Goal: Navigation & Orientation: Find specific page/section

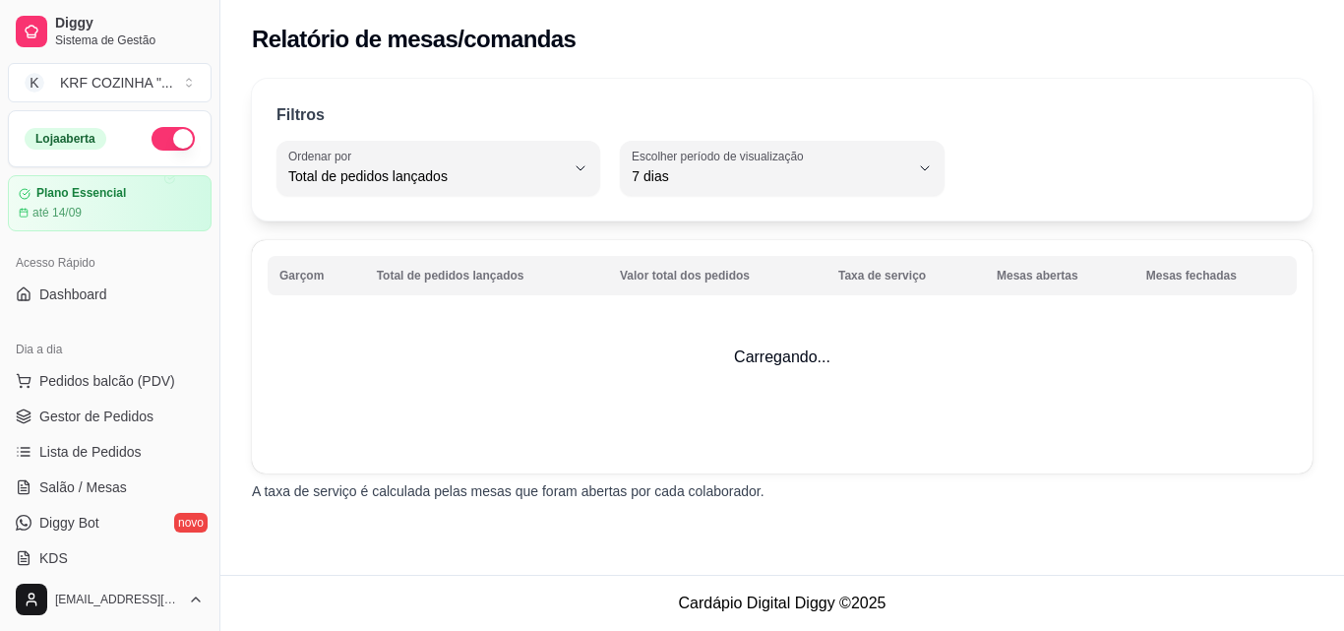
select select "TOTAL_OF_ORDERS"
select select "7"
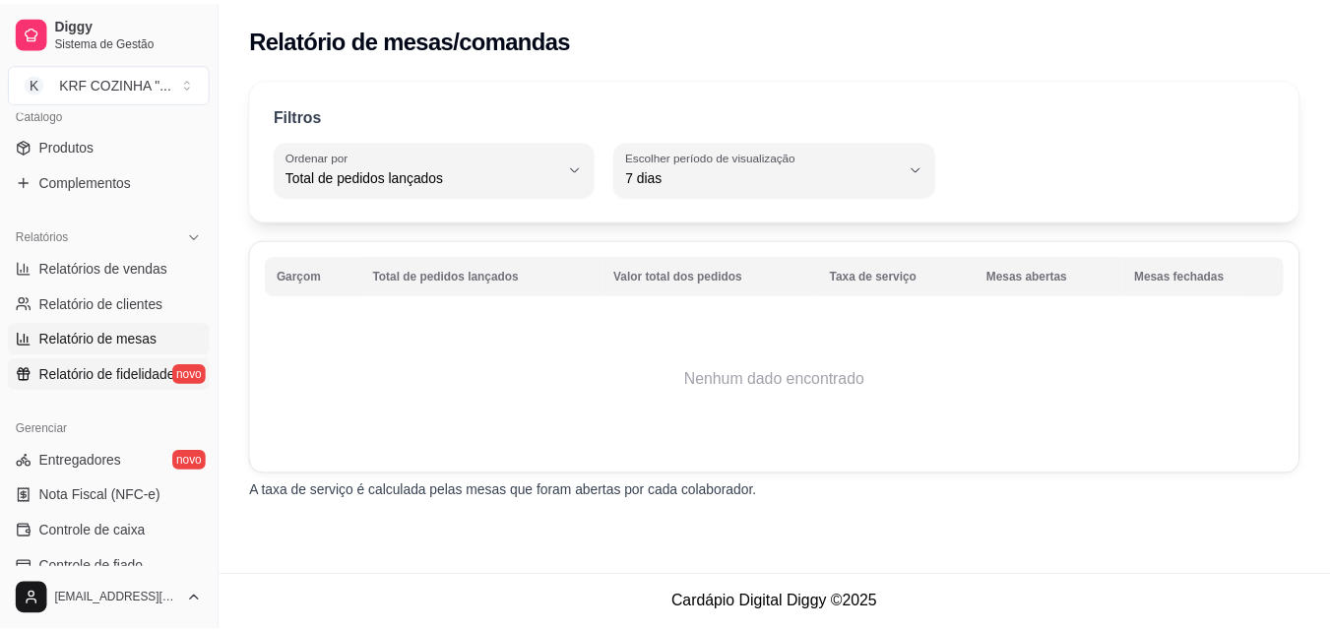
scroll to position [492, 0]
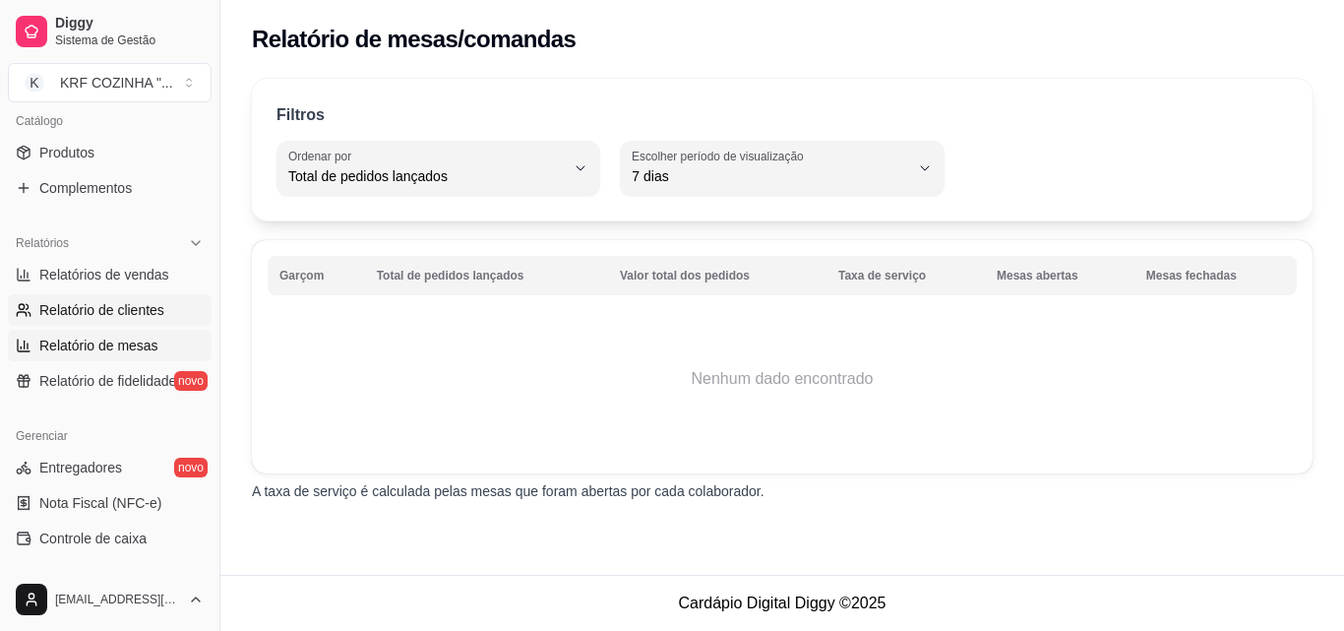
click at [113, 305] on span "Relatório de clientes" at bounding box center [101, 310] width 125 height 20
select select "30"
select select "HIGHEST_TOTAL_SPENT_WITH_ORDERS"
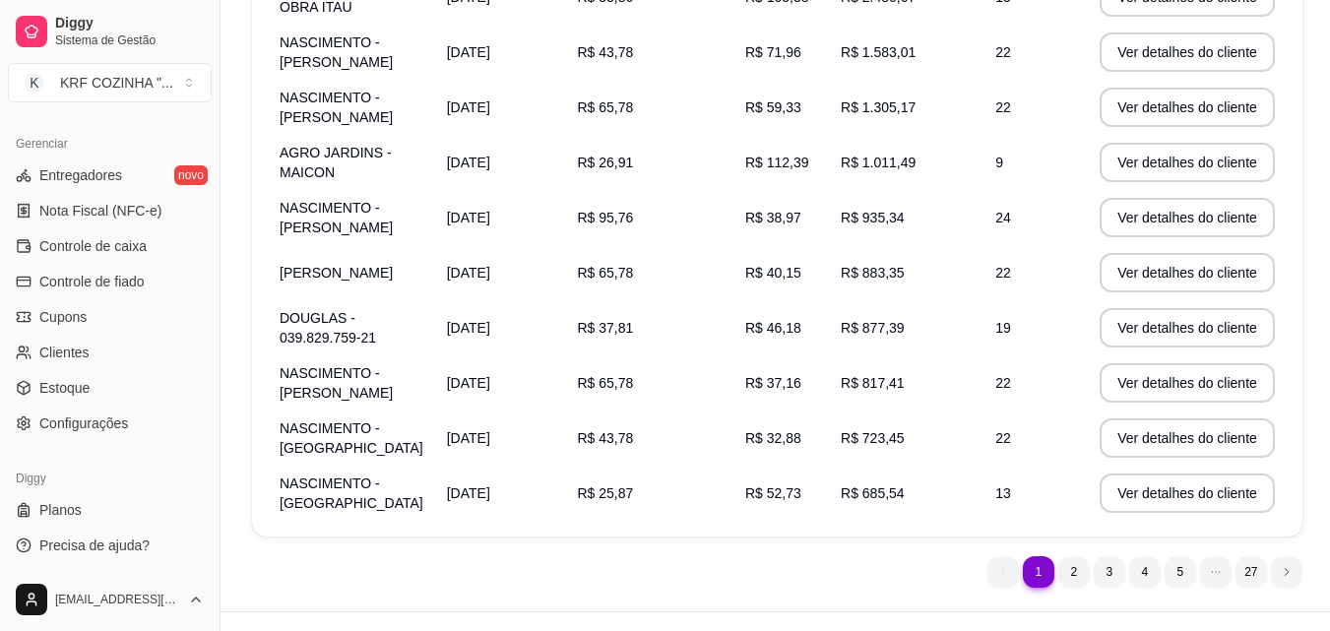
scroll to position [785, 0]
click at [35, 340] on link "Clientes" at bounding box center [110, 351] width 204 height 31
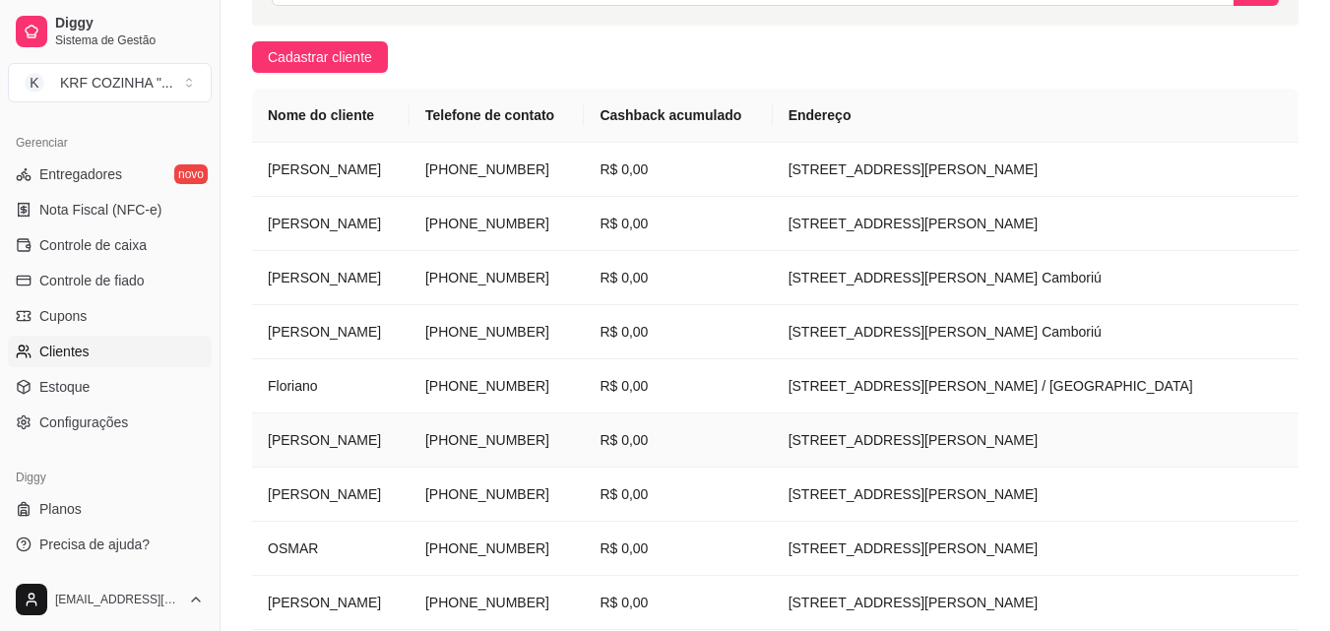
scroll to position [253, 0]
click at [90, 503] on link "Planos" at bounding box center [110, 508] width 204 height 31
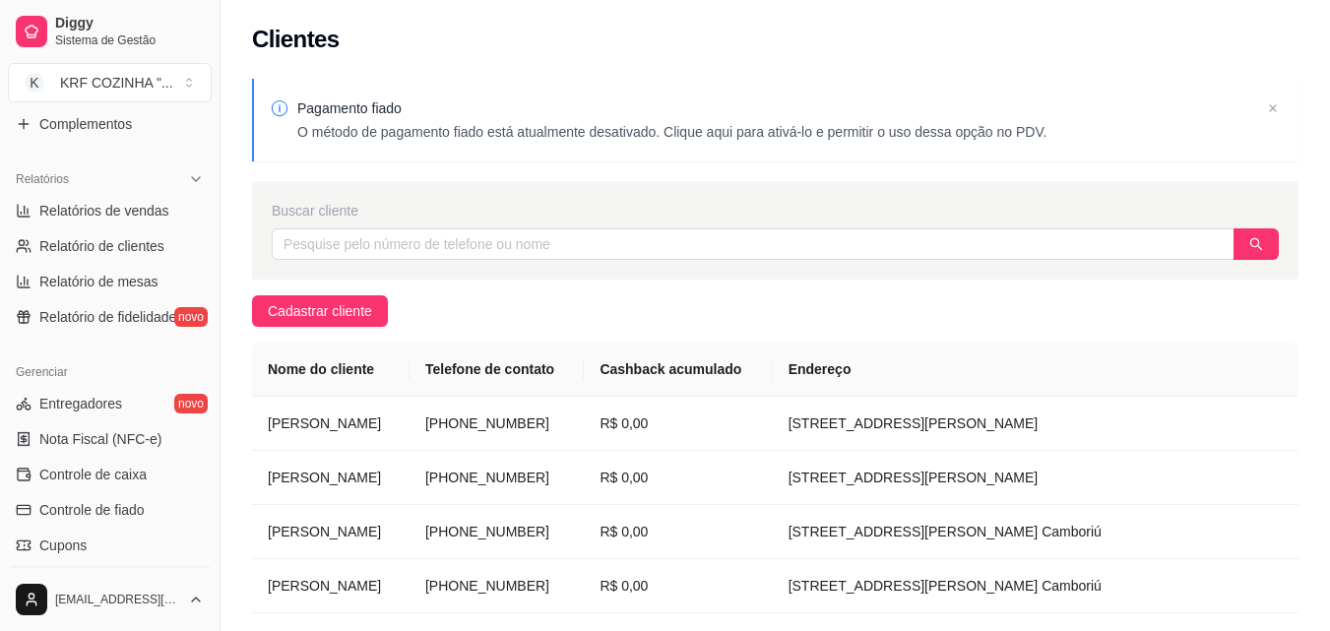
scroll to position [590, 0]
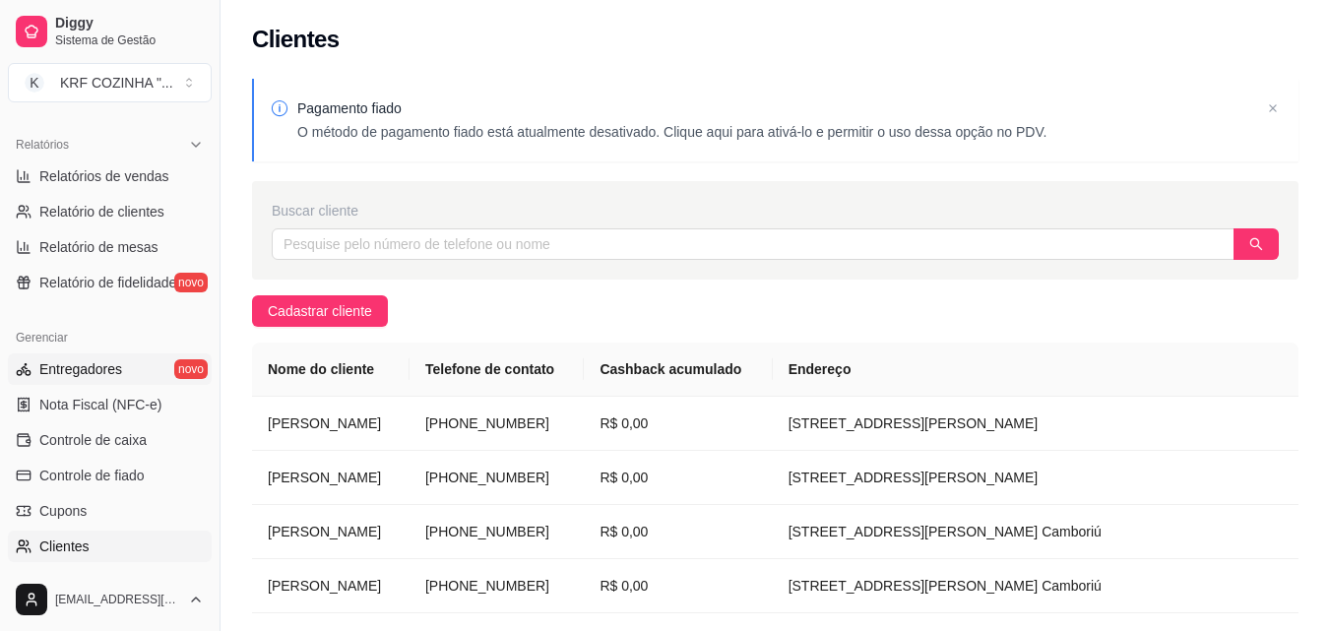
click at [124, 369] on link "Entregadores novo" at bounding box center [110, 368] width 204 height 31
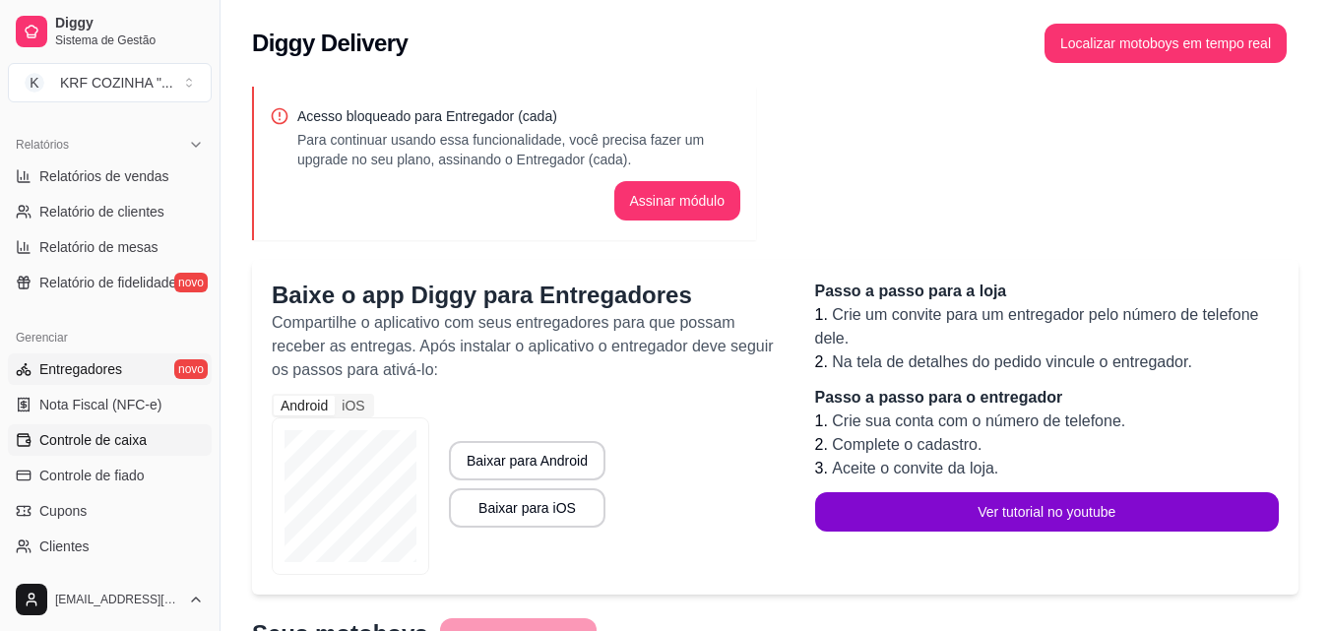
click at [94, 436] on span "Controle de caixa" at bounding box center [92, 440] width 107 height 20
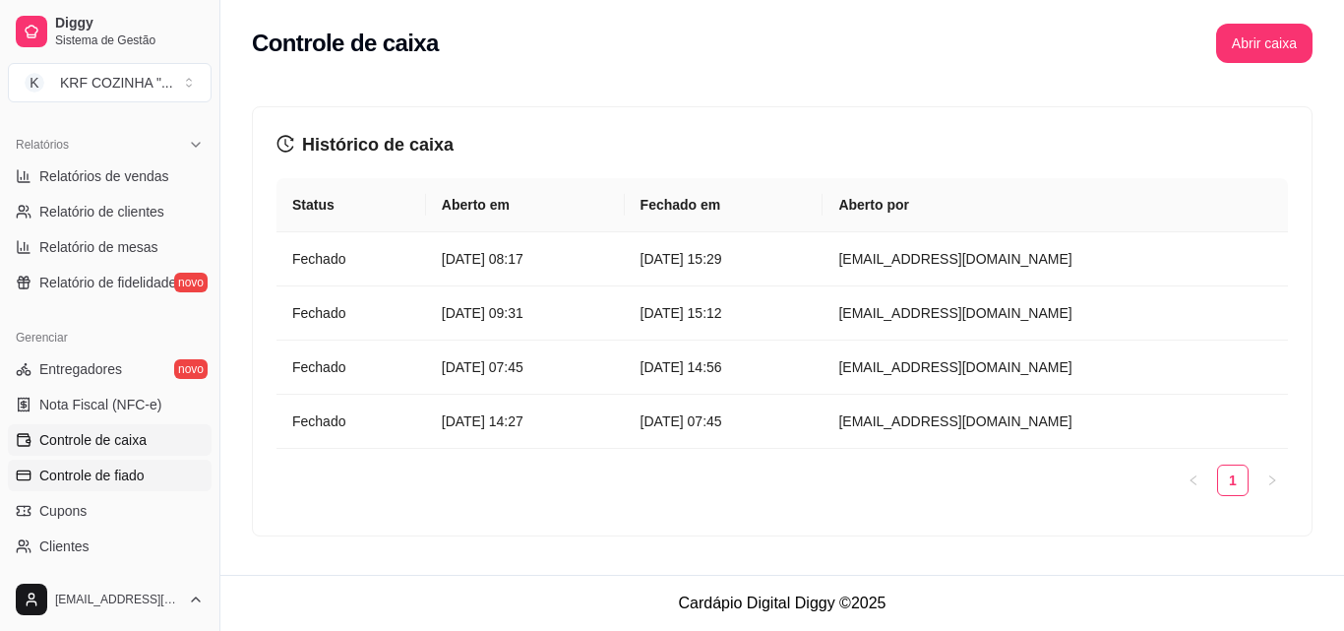
click at [139, 478] on span "Controle de fiado" at bounding box center [91, 475] width 105 height 20
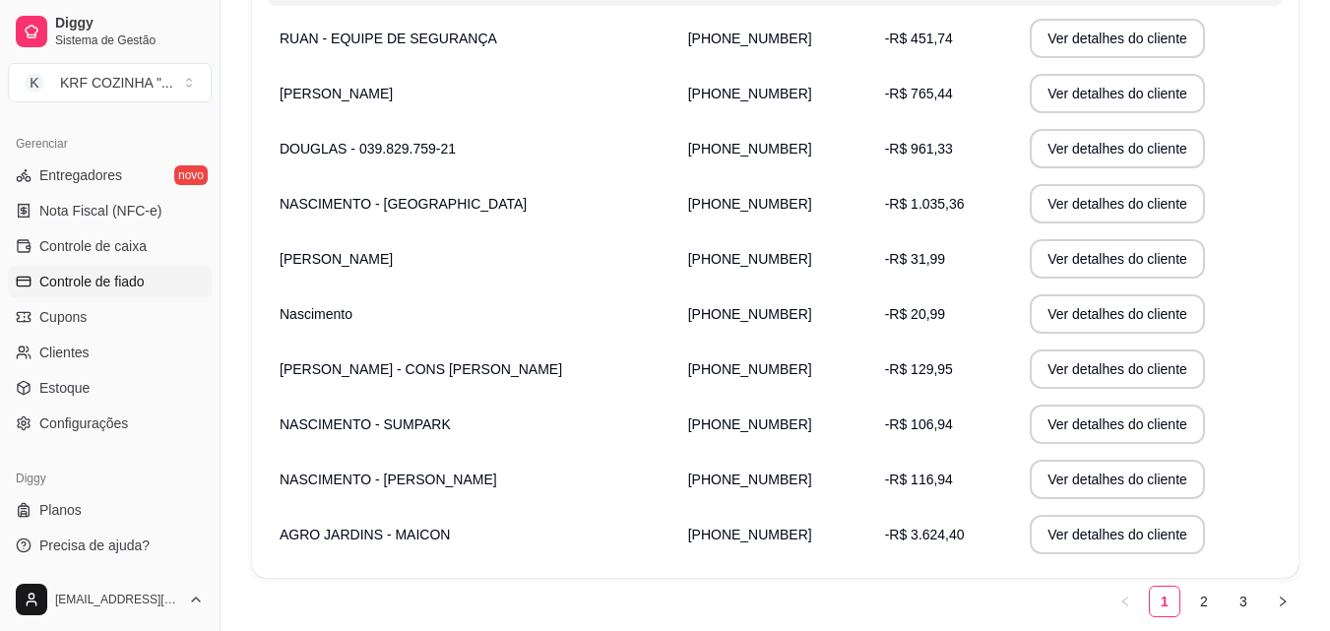
scroll to position [785, 0]
click at [119, 318] on link "Cupons" at bounding box center [110, 315] width 204 height 31
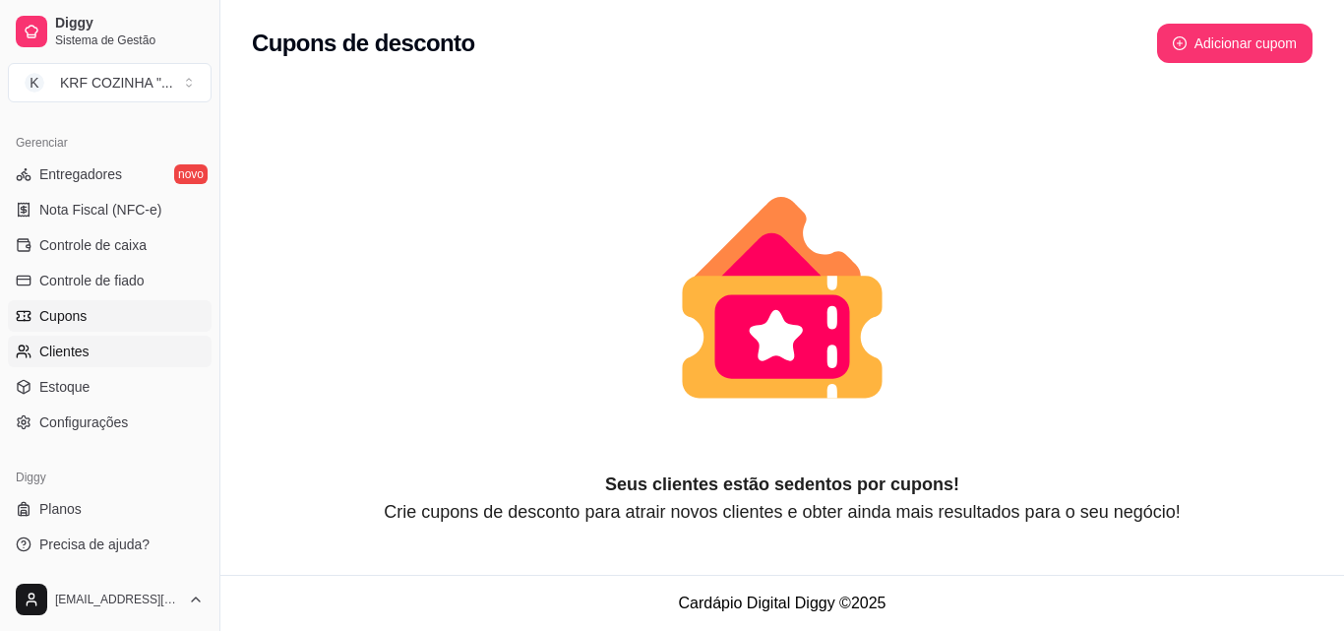
click at [69, 347] on span "Clientes" at bounding box center [64, 351] width 50 height 20
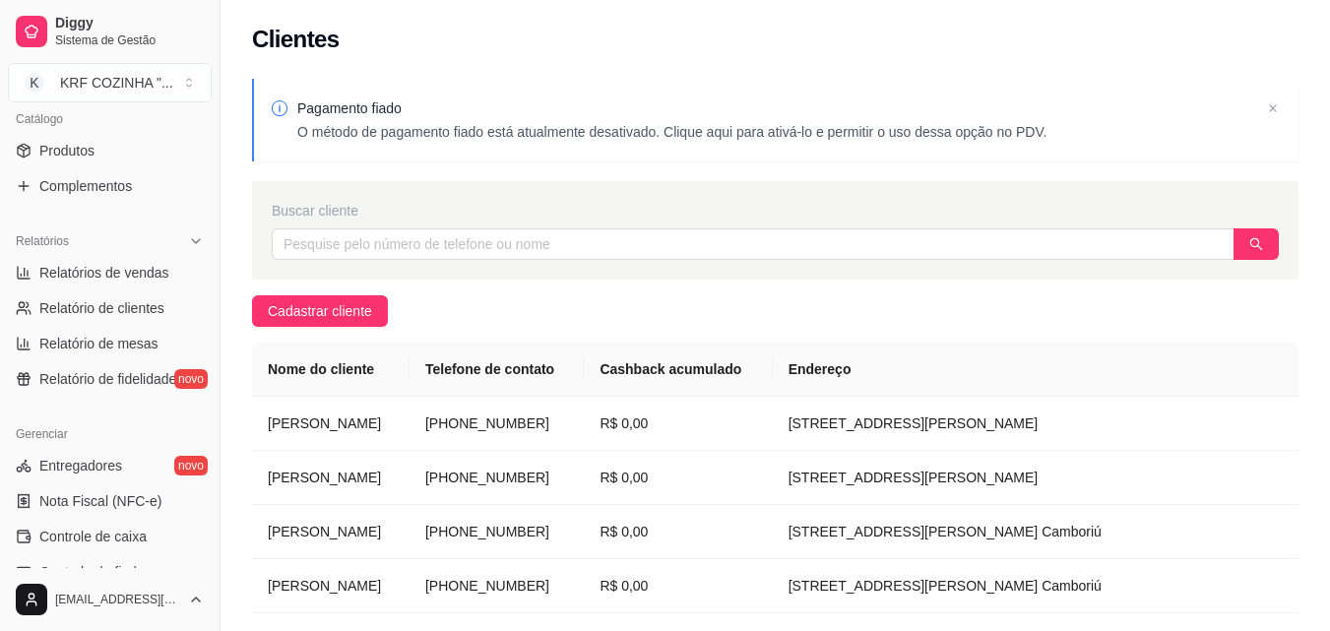
scroll to position [490, 0]
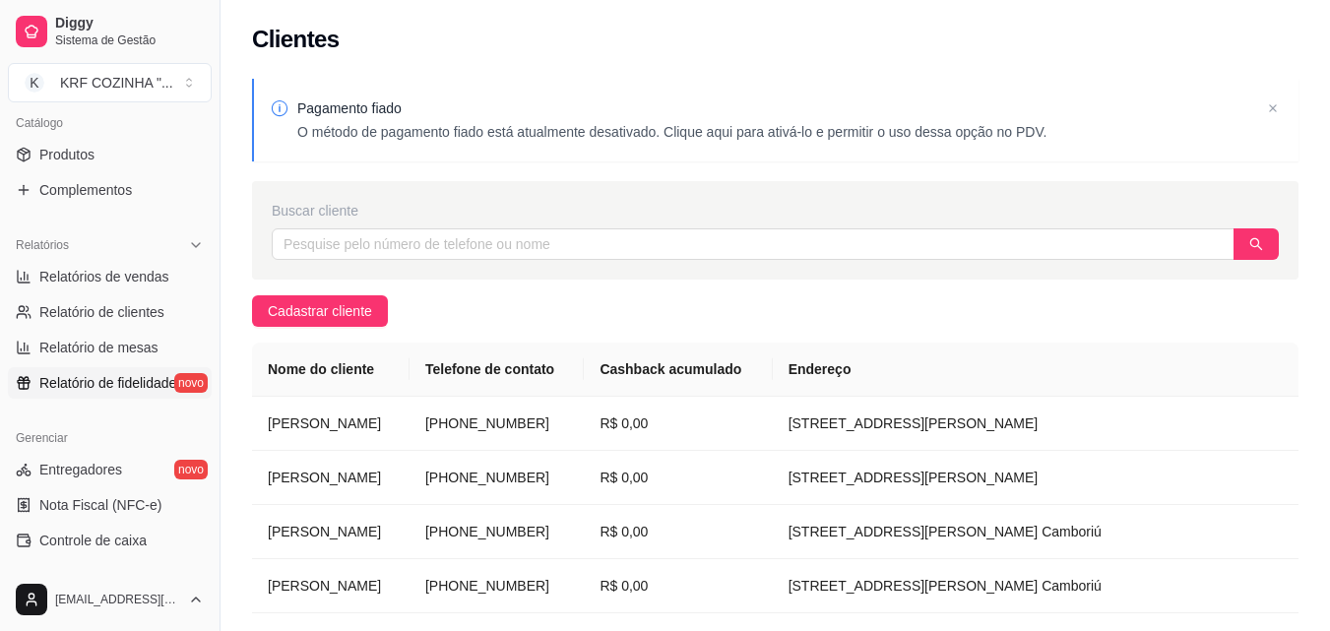
click at [93, 379] on span "Relatório de fidelidade" at bounding box center [107, 383] width 137 height 20
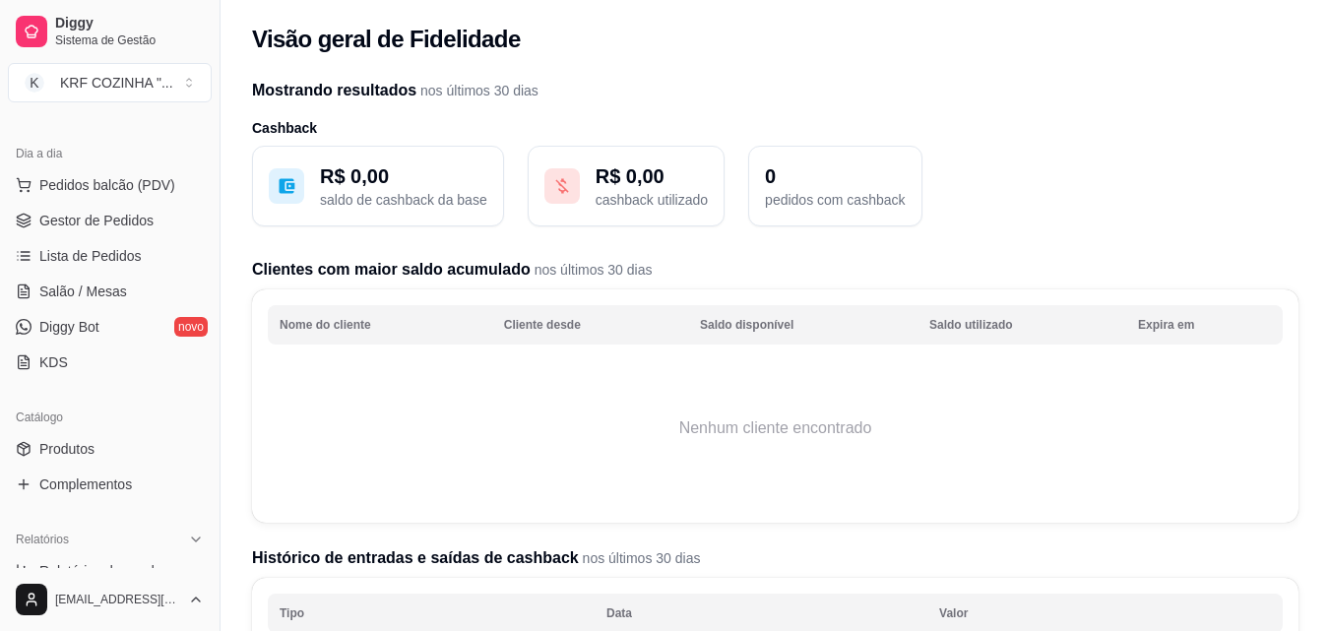
scroll to position [195, 0]
click at [85, 338] on link "Diggy Bot novo" at bounding box center [110, 327] width 204 height 31
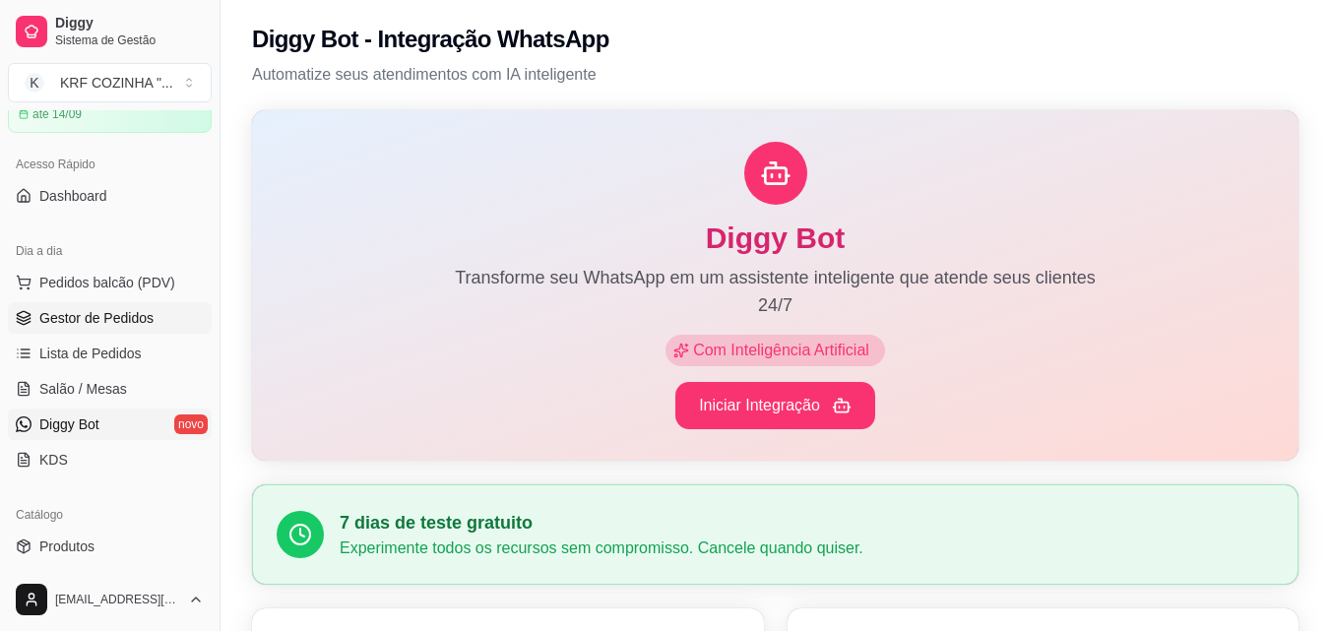
scroll to position [197, 0]
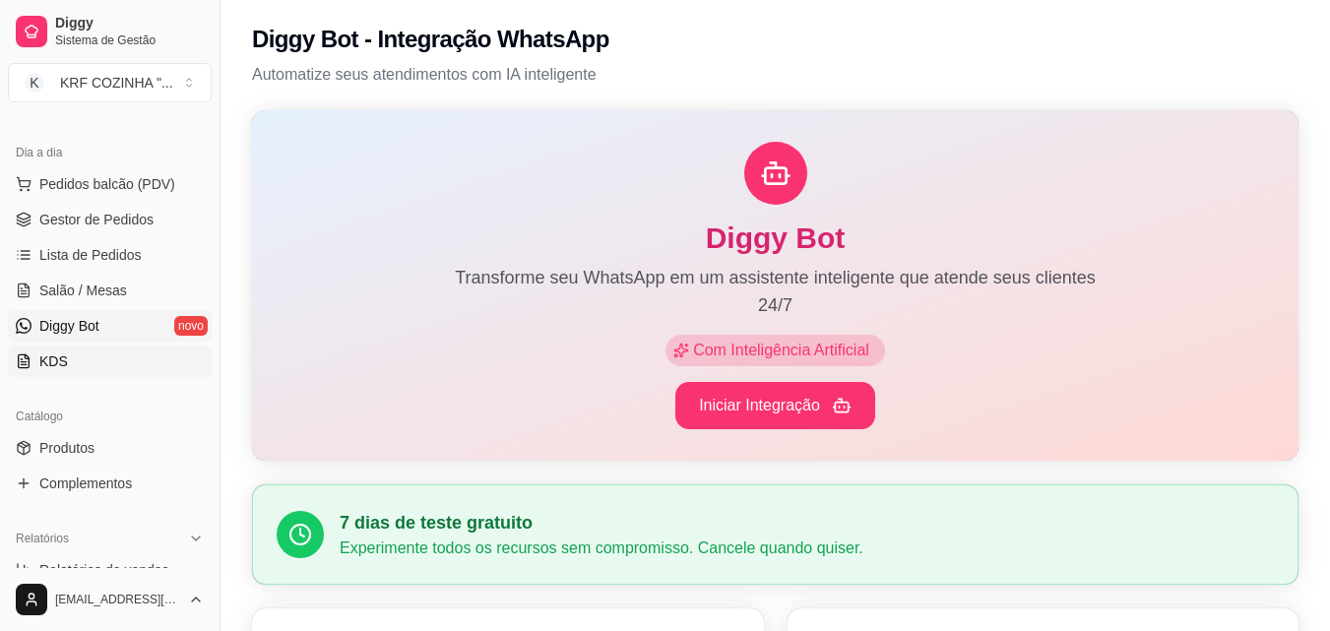
click at [69, 358] on link "KDS" at bounding box center [110, 360] width 204 height 31
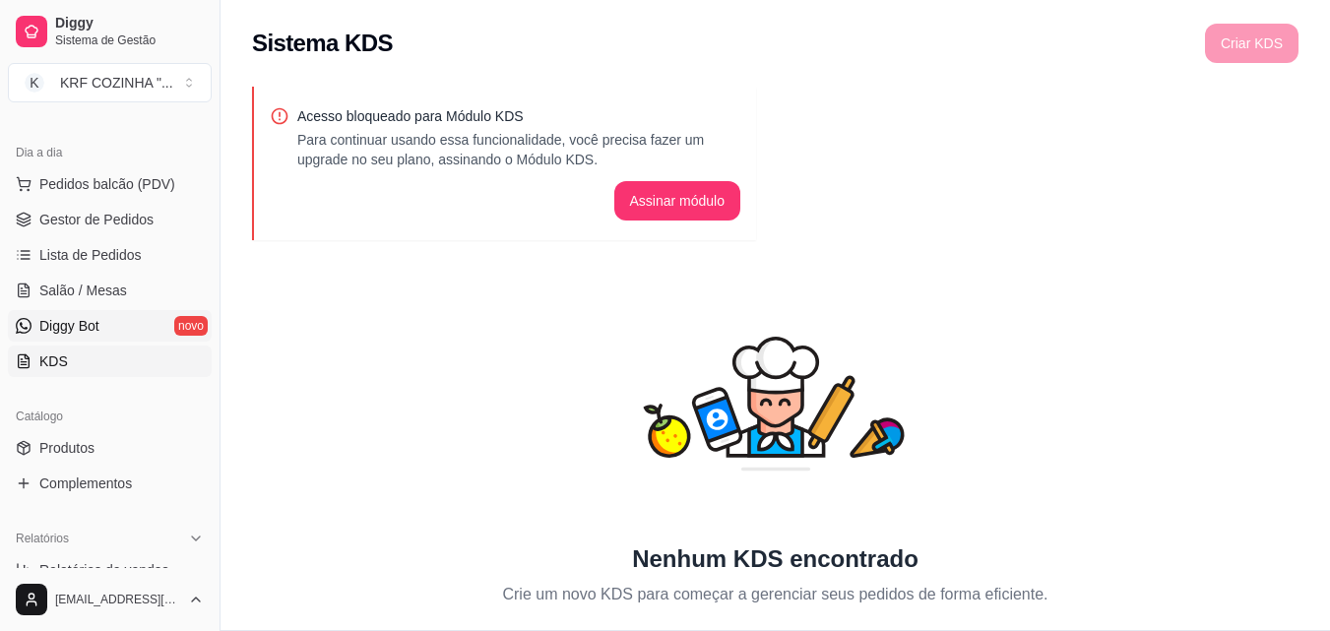
click at [67, 319] on span "Diggy Bot" at bounding box center [69, 326] width 60 height 20
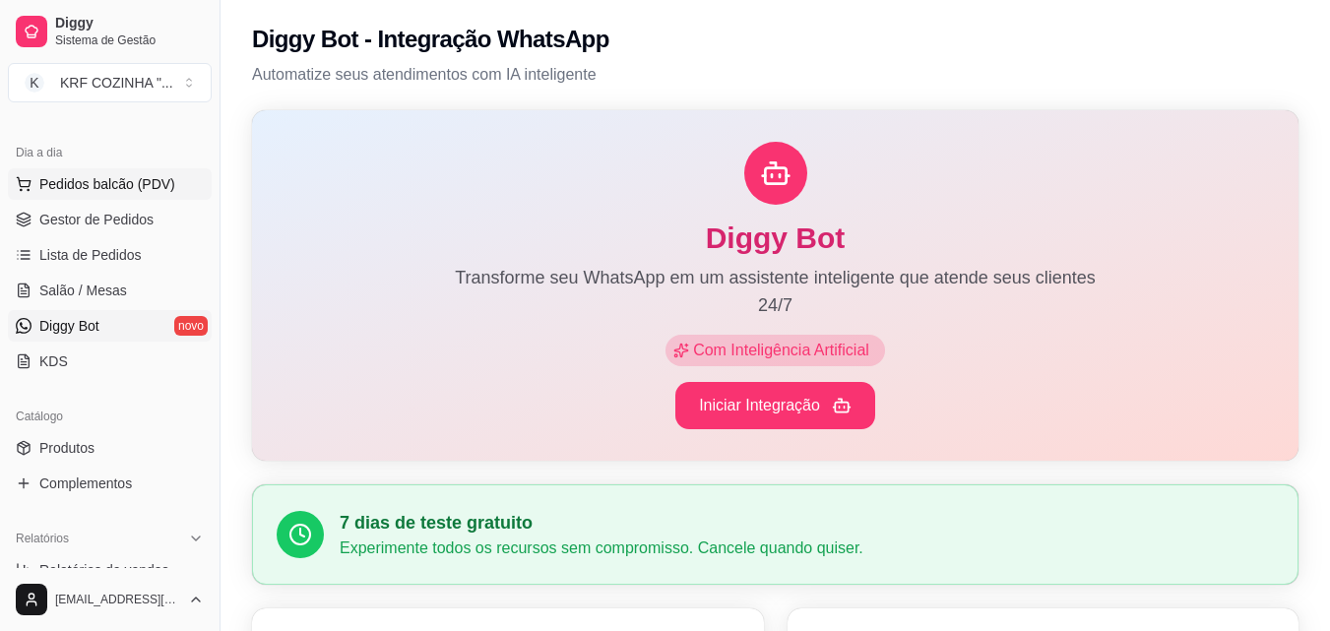
click at [105, 184] on span "Pedidos balcão (PDV)" at bounding box center [107, 184] width 136 height 20
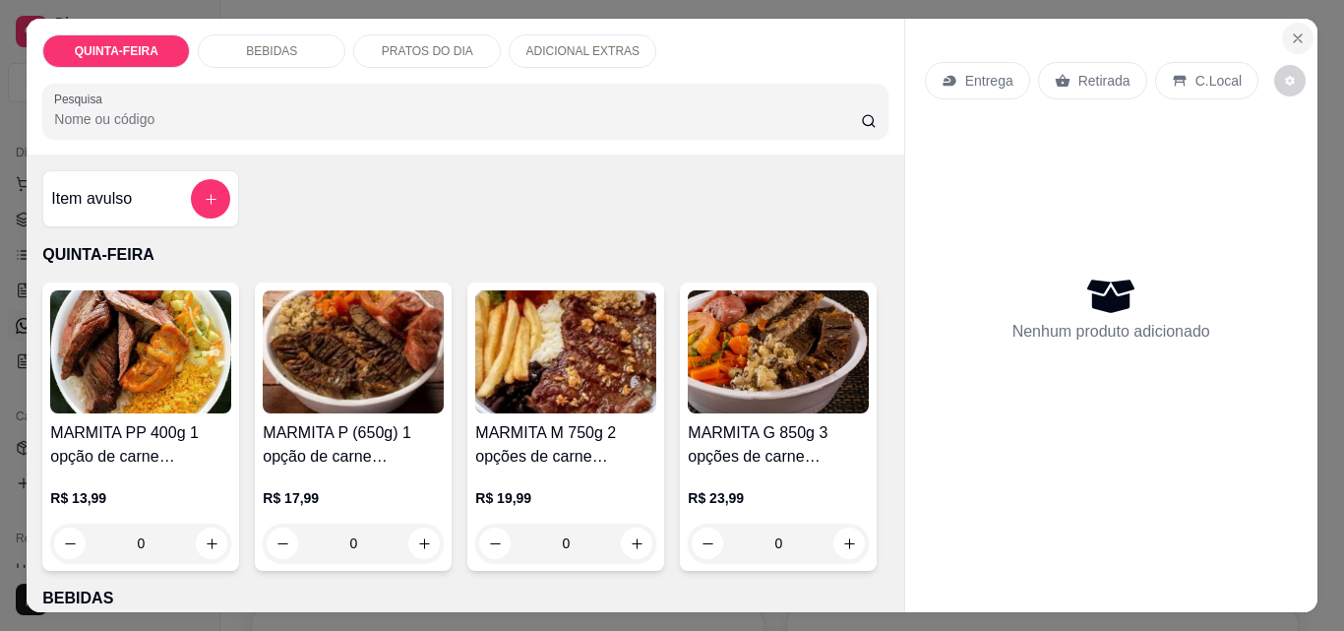
click at [1293, 31] on icon "Close" at bounding box center [1298, 39] width 16 height 16
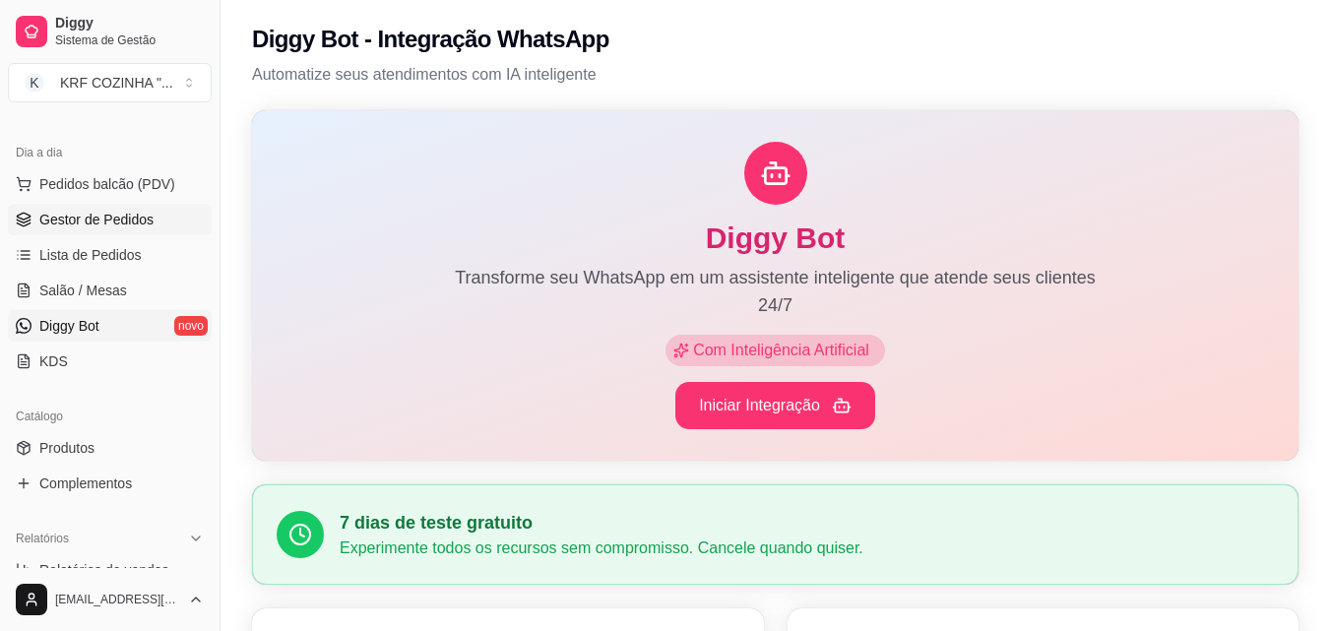
click at [79, 214] on span "Gestor de Pedidos" at bounding box center [96, 220] width 114 height 20
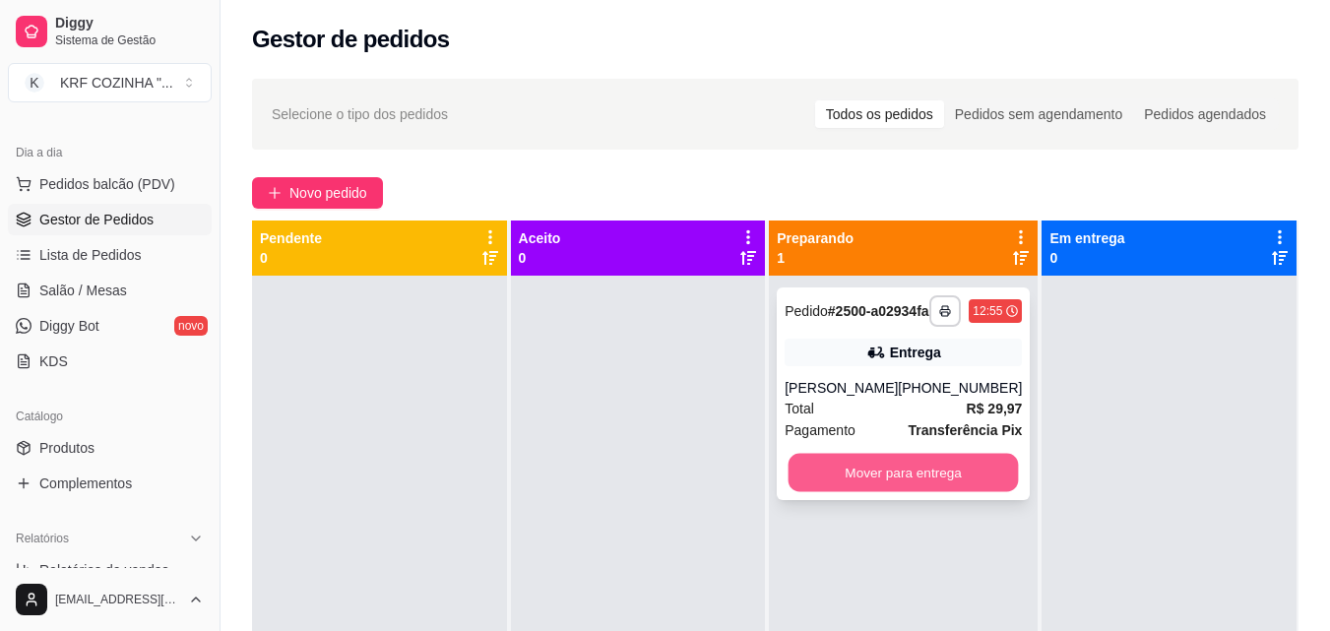
click at [890, 489] on button "Mover para entrega" at bounding box center [903, 473] width 230 height 38
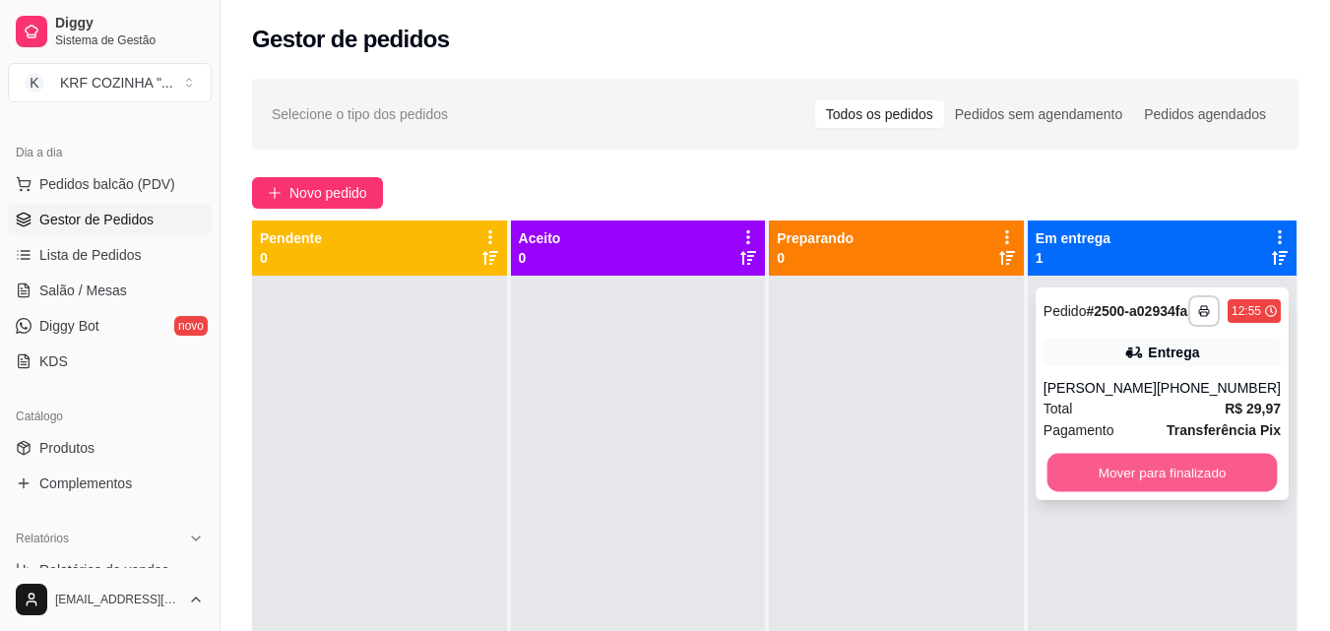
click at [1142, 479] on button "Mover para finalizado" at bounding box center [1161, 473] width 230 height 38
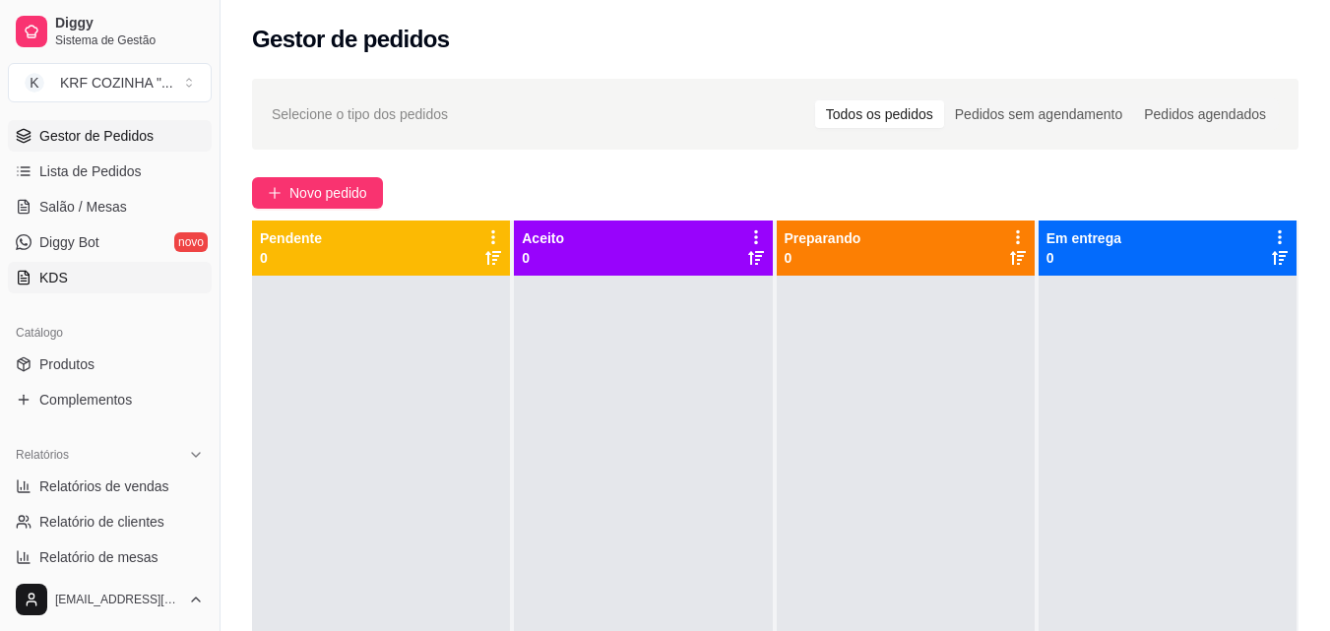
scroll to position [394, 0]
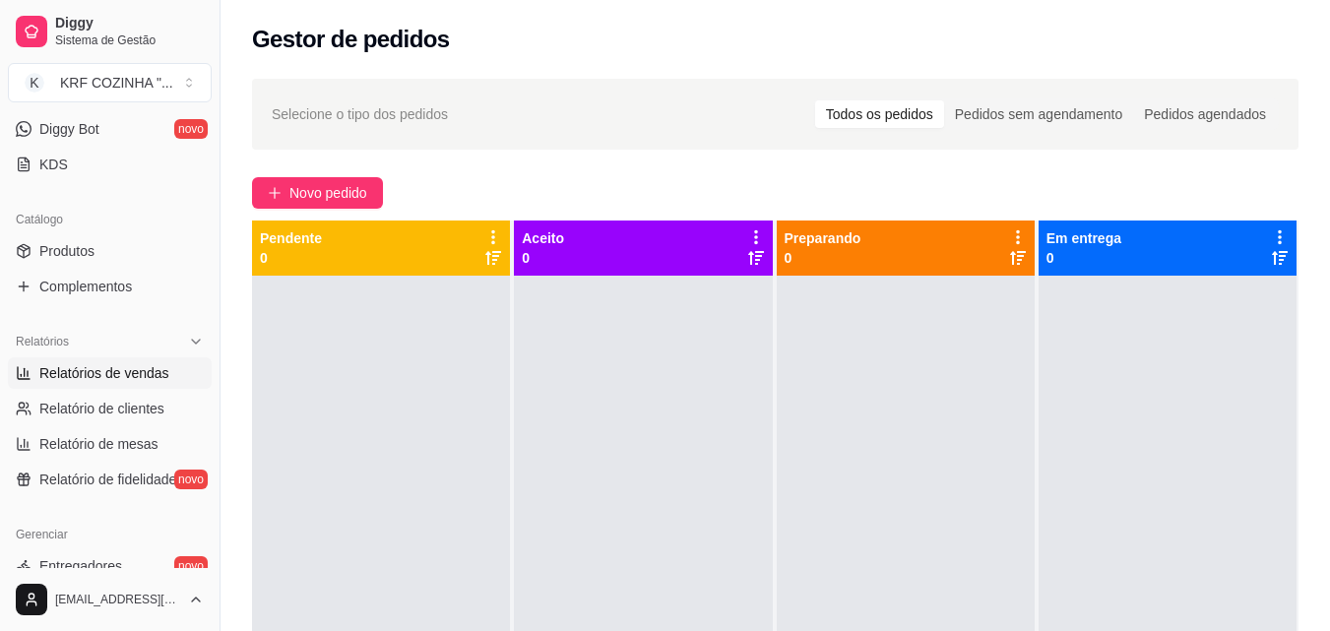
click at [96, 374] on span "Relatórios de vendas" at bounding box center [104, 373] width 130 height 20
select select "ALL"
select select "0"
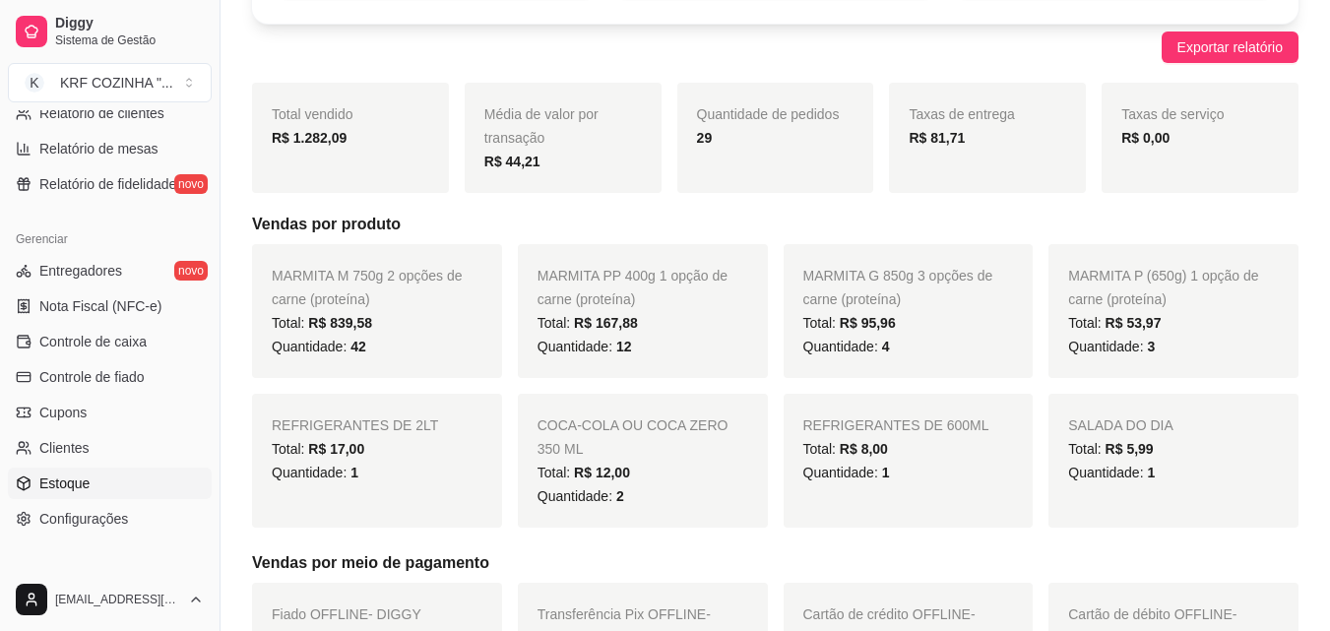
scroll to position [785, 0]
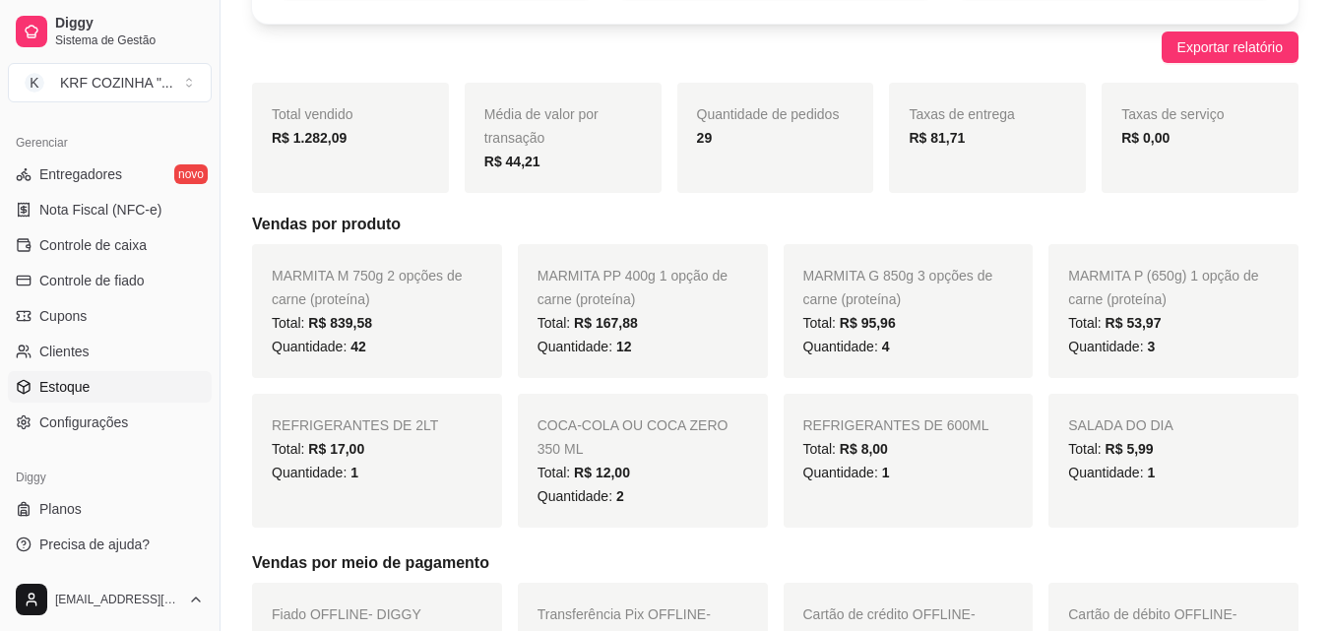
click at [113, 392] on link "Estoque" at bounding box center [110, 386] width 204 height 31
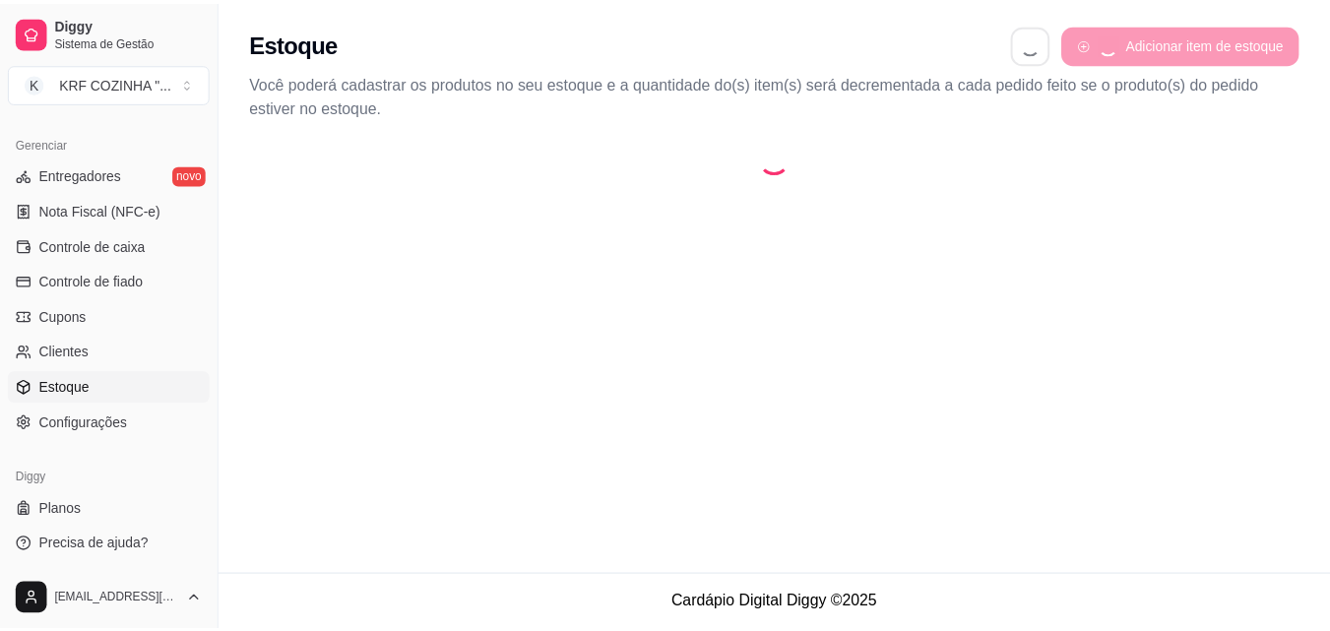
select select "QUANTITY_ORDER"
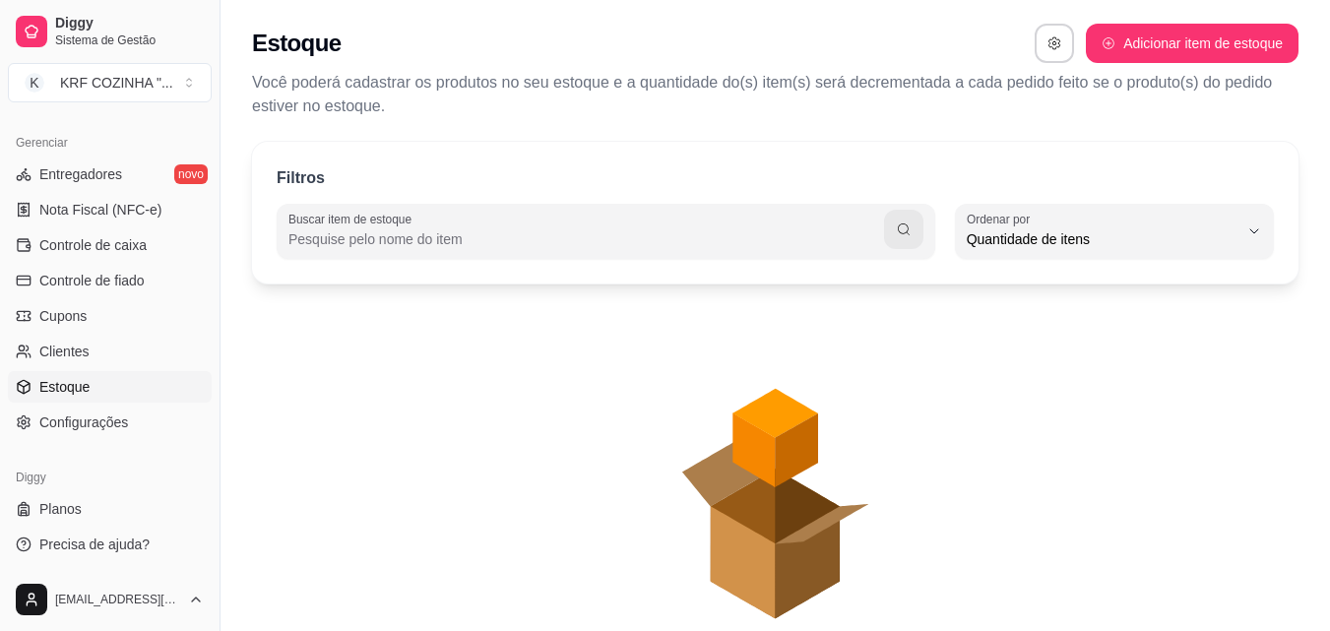
scroll to position [19, 0]
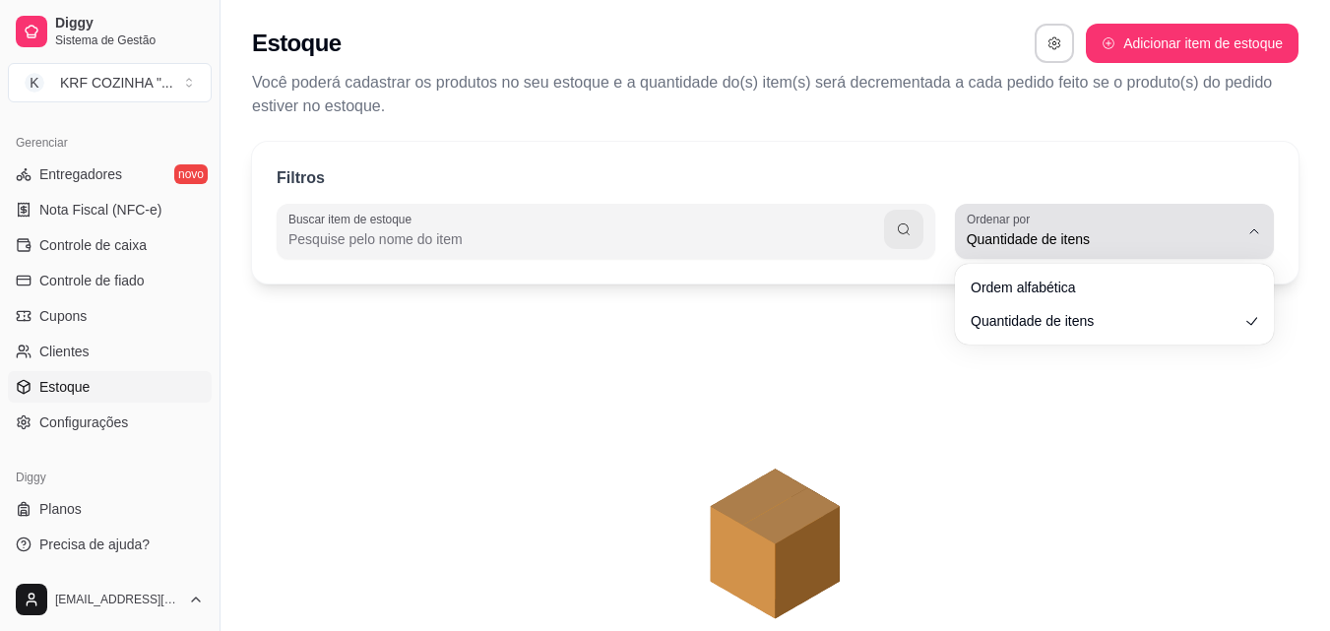
click at [1252, 224] on icon "button" at bounding box center [1254, 231] width 16 height 16
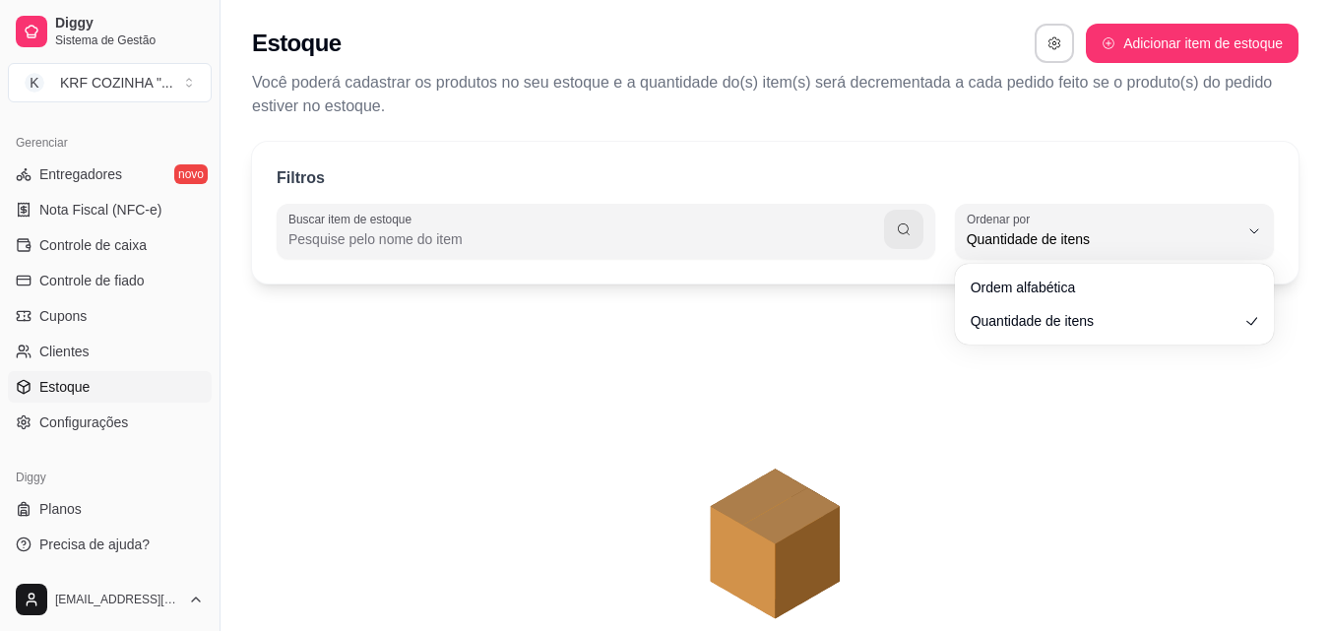
click at [790, 155] on div "Filtros Buscar item de estoque QUANTITY_ORDER Ordenar por Ordem alfabética Quan…" at bounding box center [775, 213] width 1046 height 142
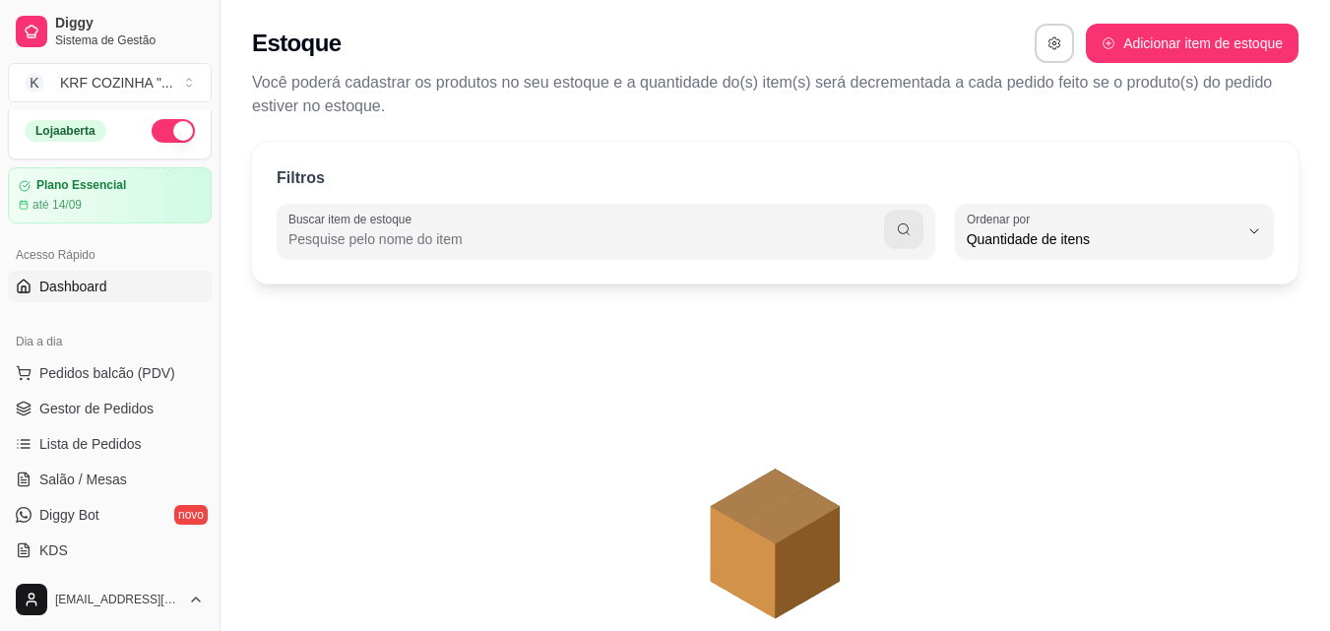
scroll to position [0, 0]
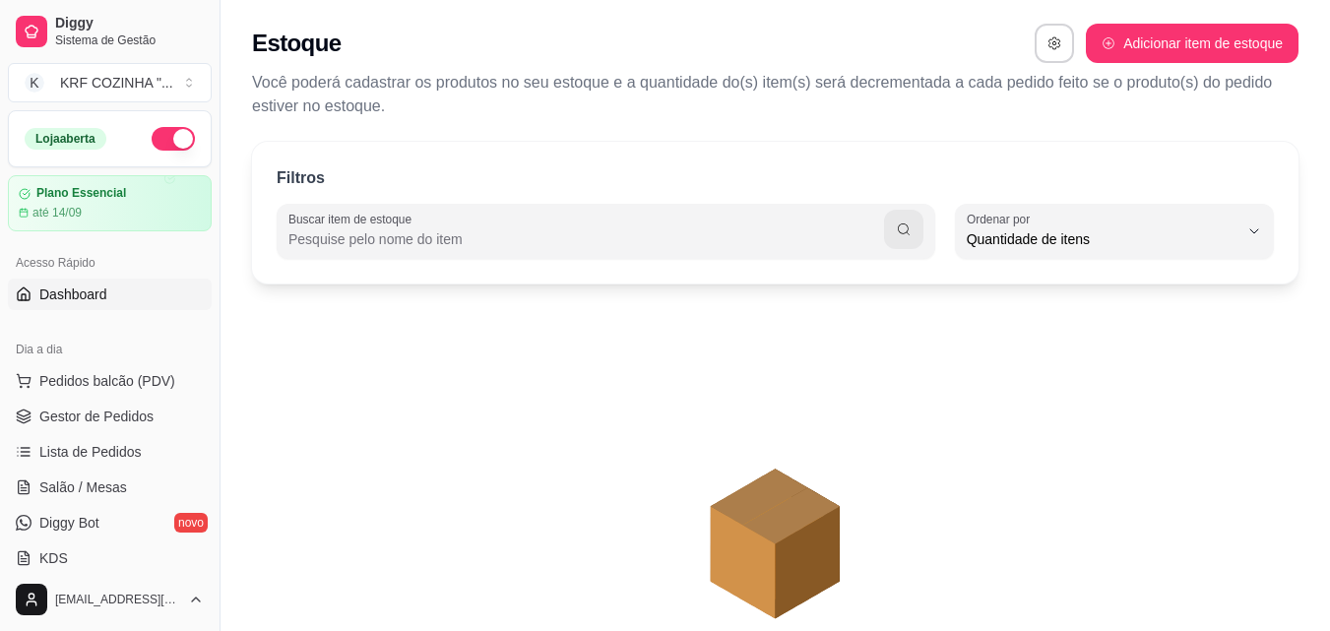
click at [97, 282] on link "Dashboard" at bounding box center [110, 293] width 204 height 31
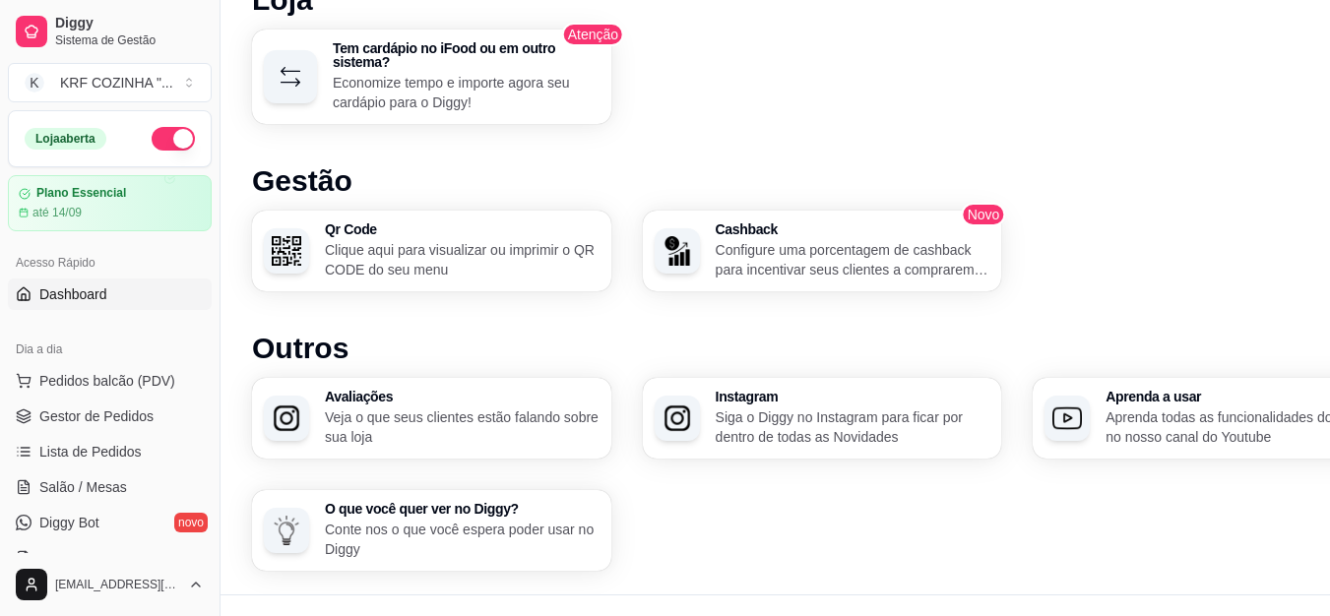
scroll to position [1150, 0]
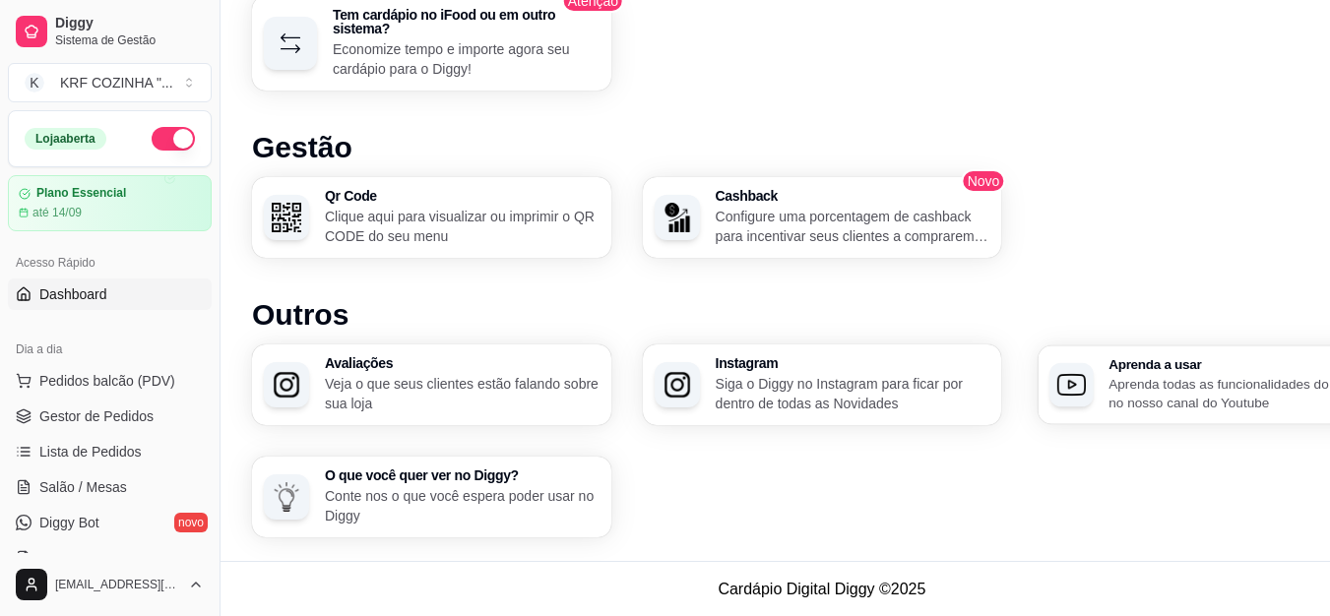
click at [1217, 365] on div "Aprenda a usar Aprenda todas as funcionalidades do Diggy no nosso canal do Yout…" at bounding box center [1241, 384] width 266 height 55
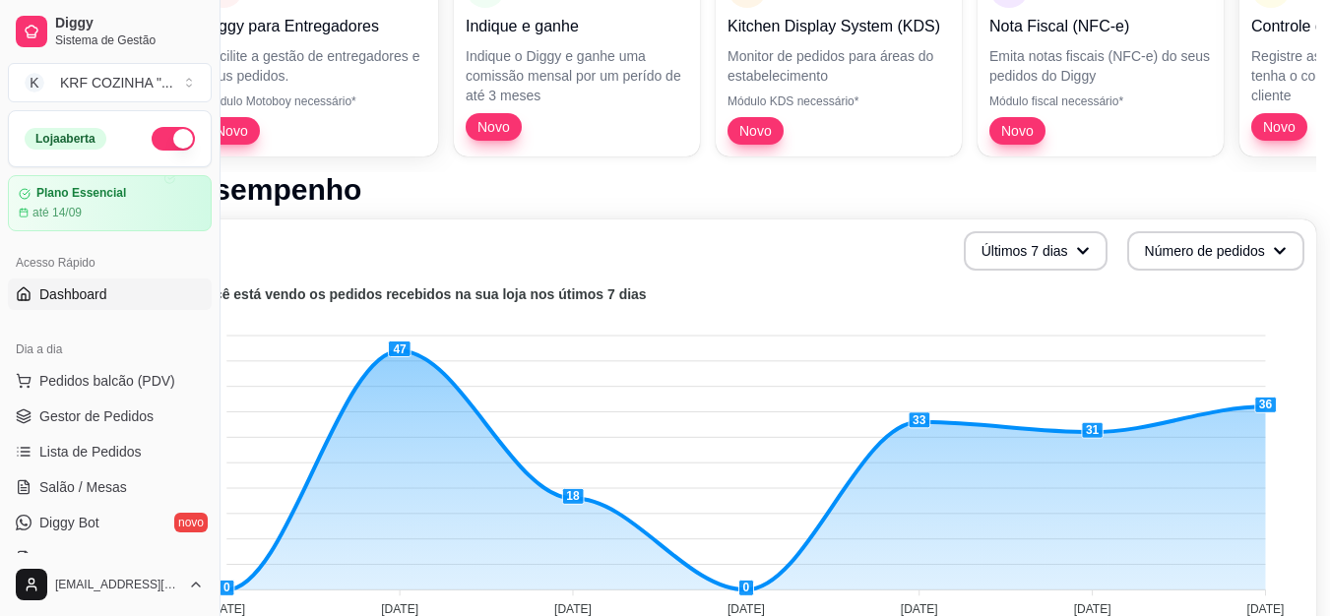
scroll to position [265, 89]
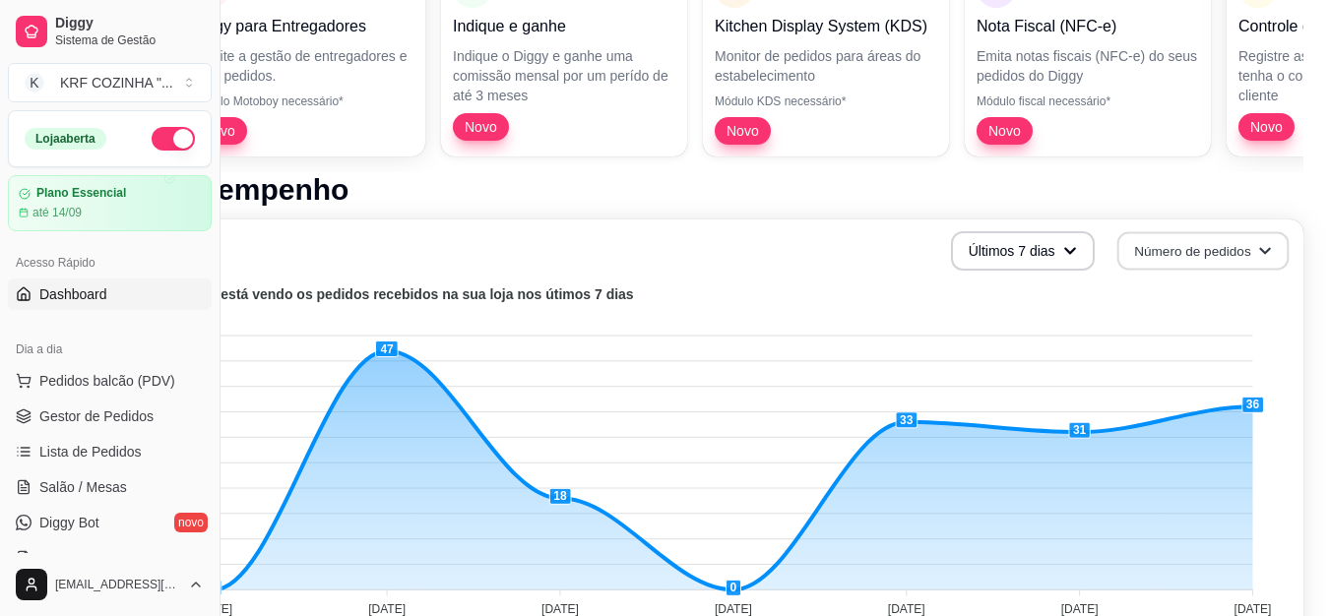
click at [1268, 239] on button "Número de pedidos" at bounding box center [1202, 251] width 172 height 38
click at [1258, 241] on button "Número de pedidos" at bounding box center [1202, 251] width 172 height 38
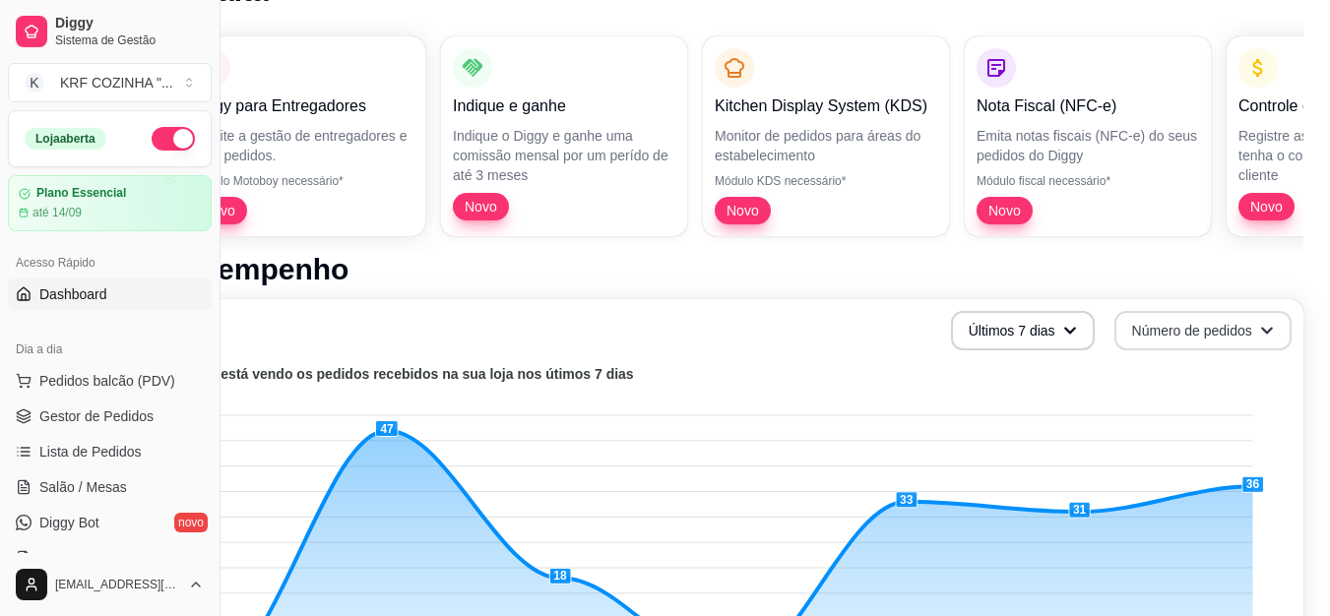
scroll to position [0, 89]
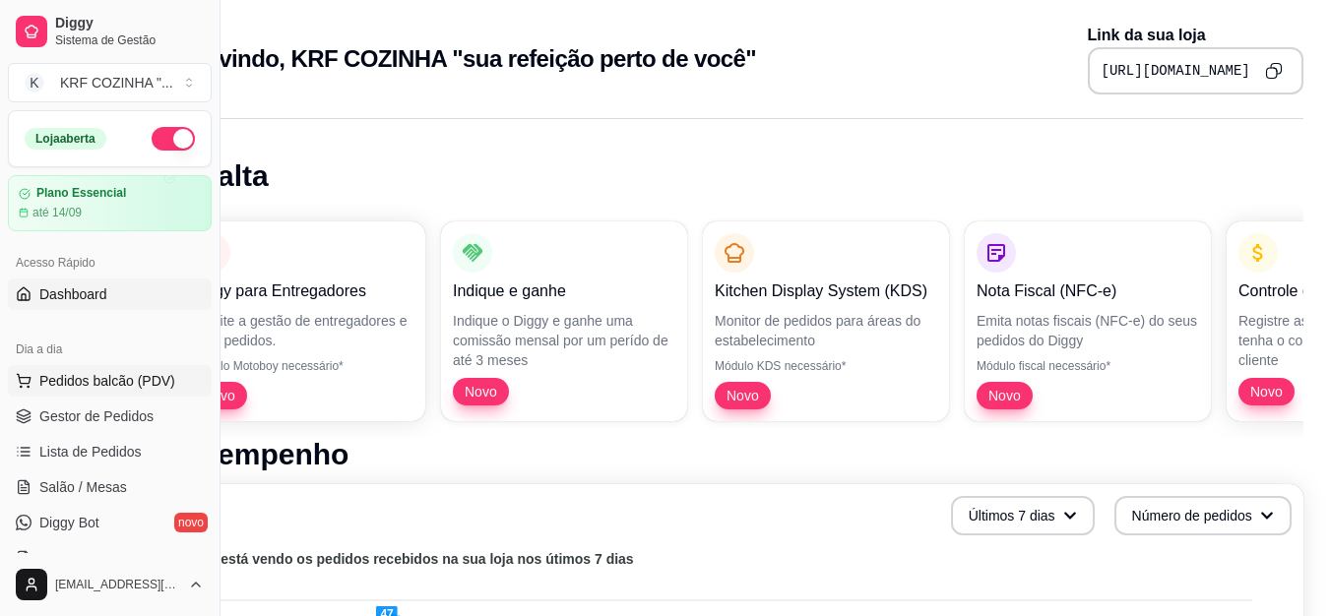
click at [72, 373] on span "Pedidos balcão (PDV)" at bounding box center [107, 381] width 136 height 20
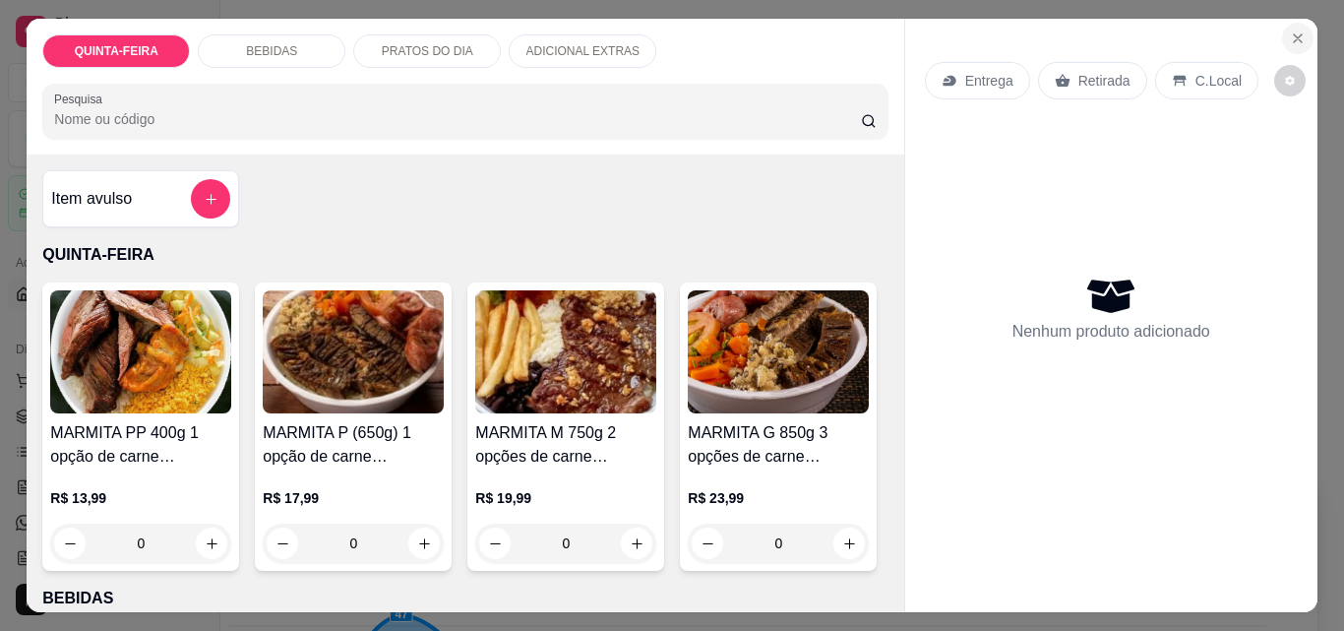
click at [1296, 31] on icon "Close" at bounding box center [1298, 39] width 16 height 16
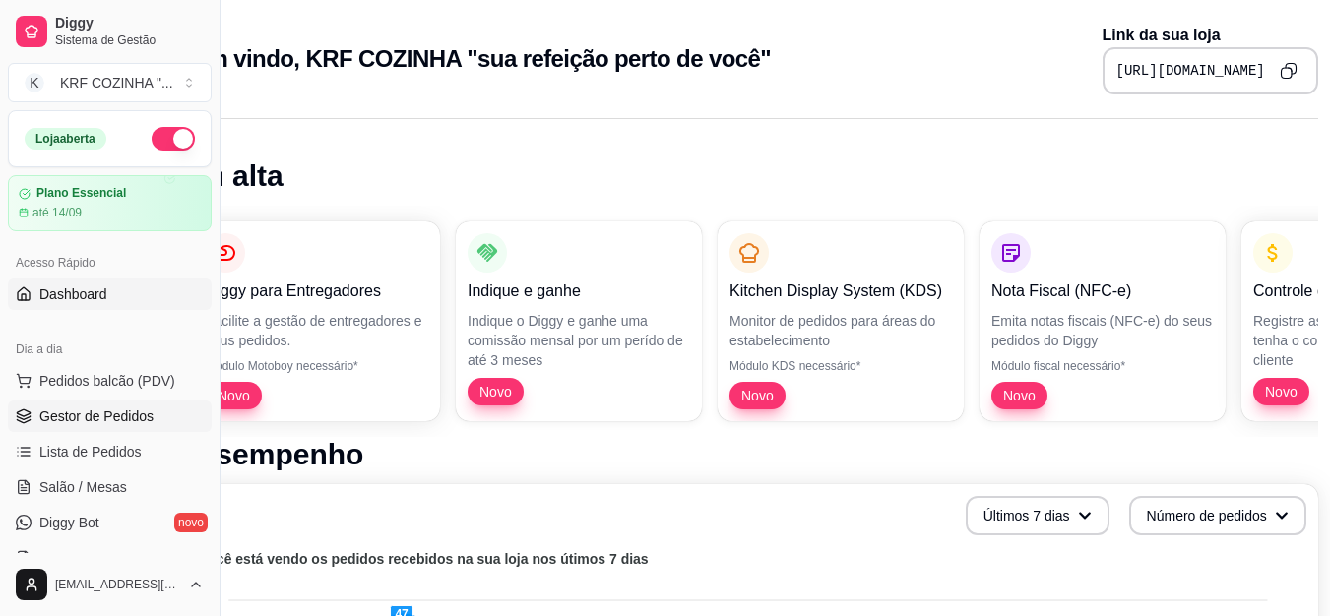
click at [127, 405] on link "Gestor de Pedidos" at bounding box center [110, 416] width 204 height 31
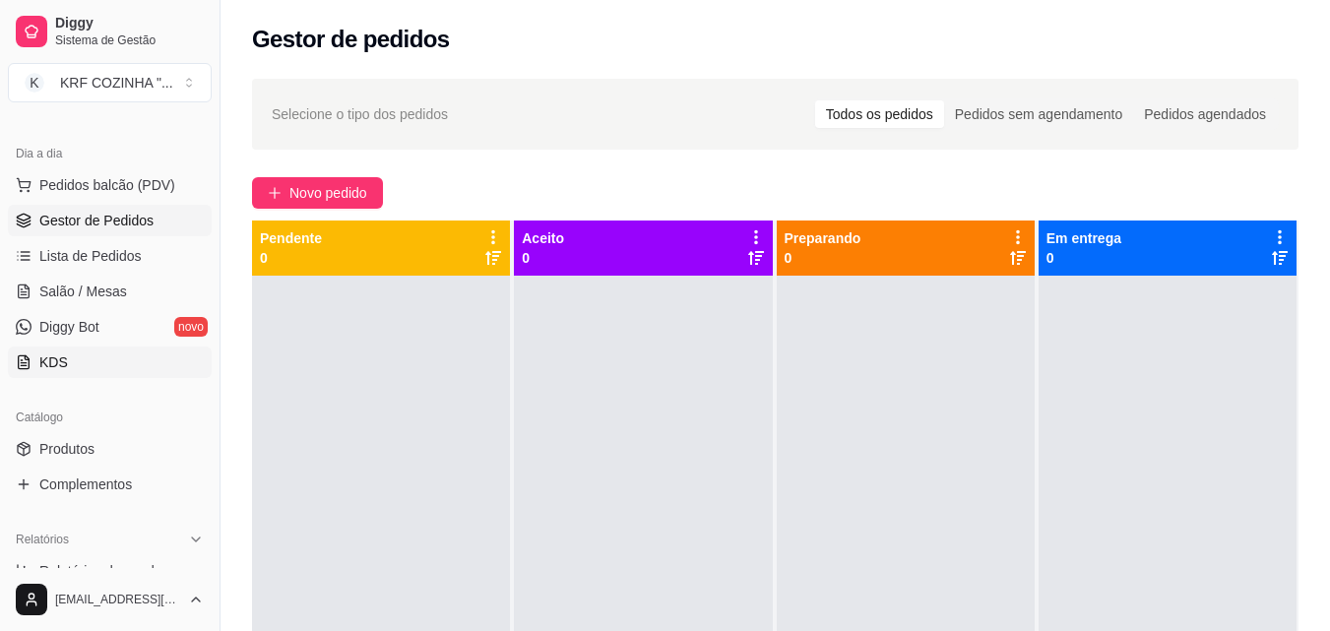
scroll to position [295, 0]
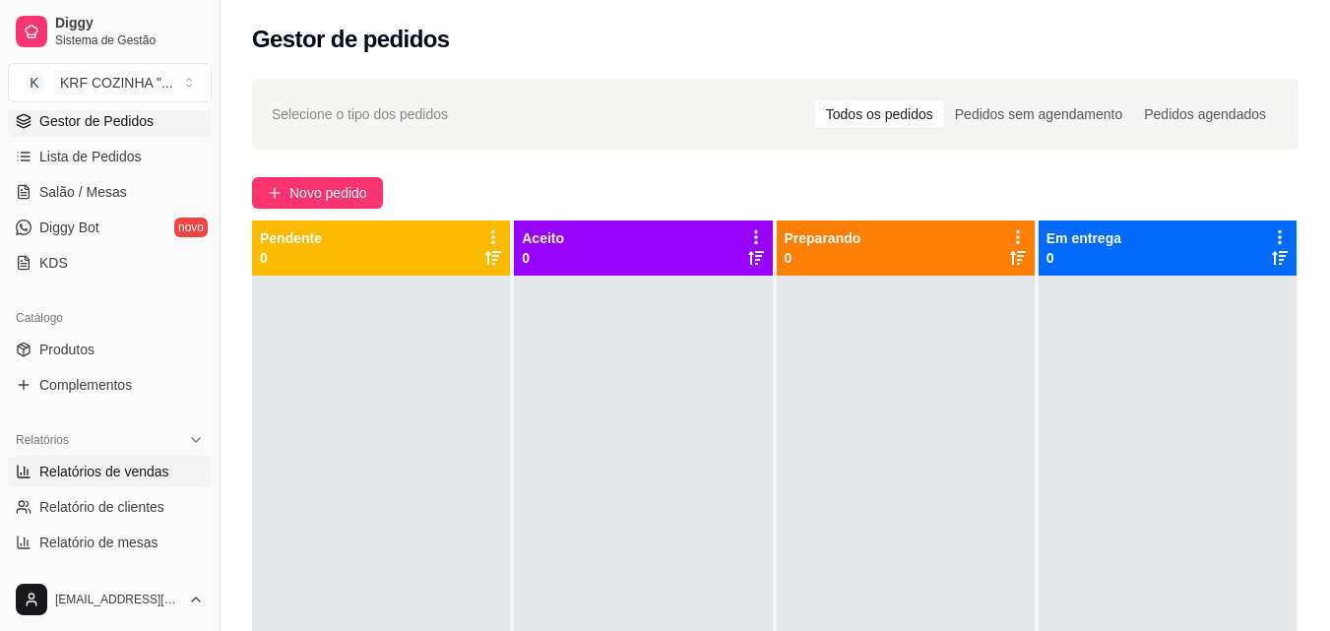
click at [100, 465] on span "Relatórios de vendas" at bounding box center [104, 472] width 130 height 20
select select "ALL"
select select "0"
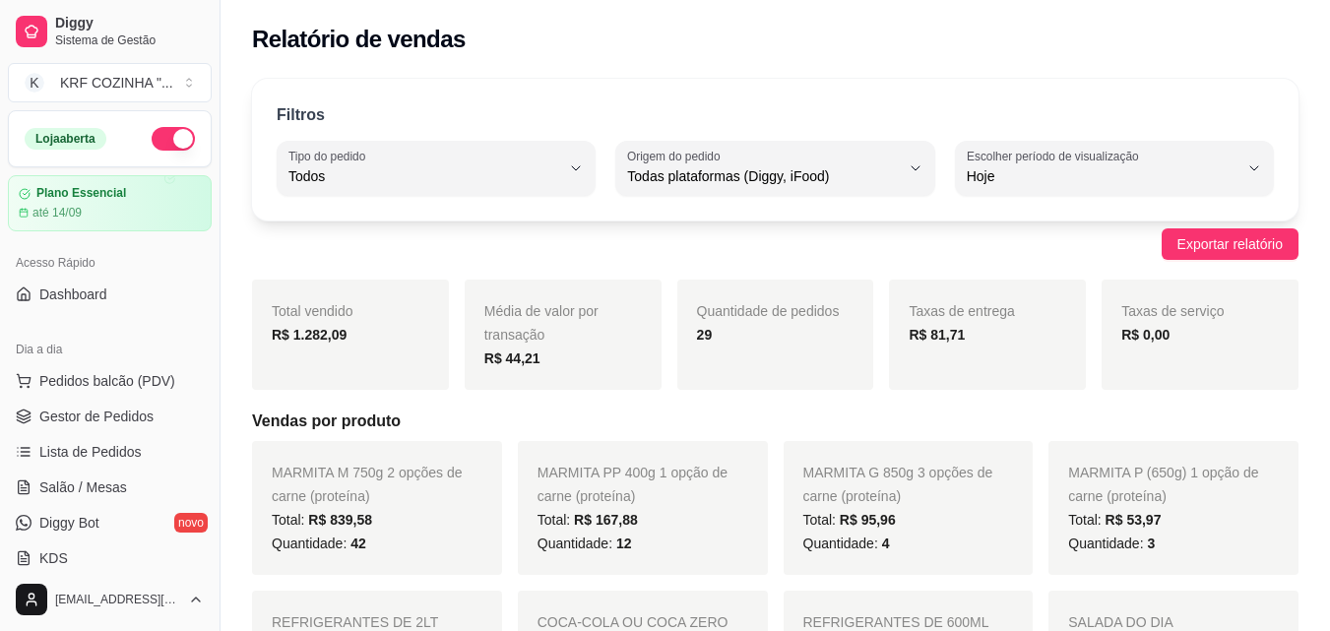
click at [152, 142] on button "button" at bounding box center [173, 139] width 43 height 24
click at [108, 409] on span "Gestor de Pedidos" at bounding box center [96, 416] width 114 height 20
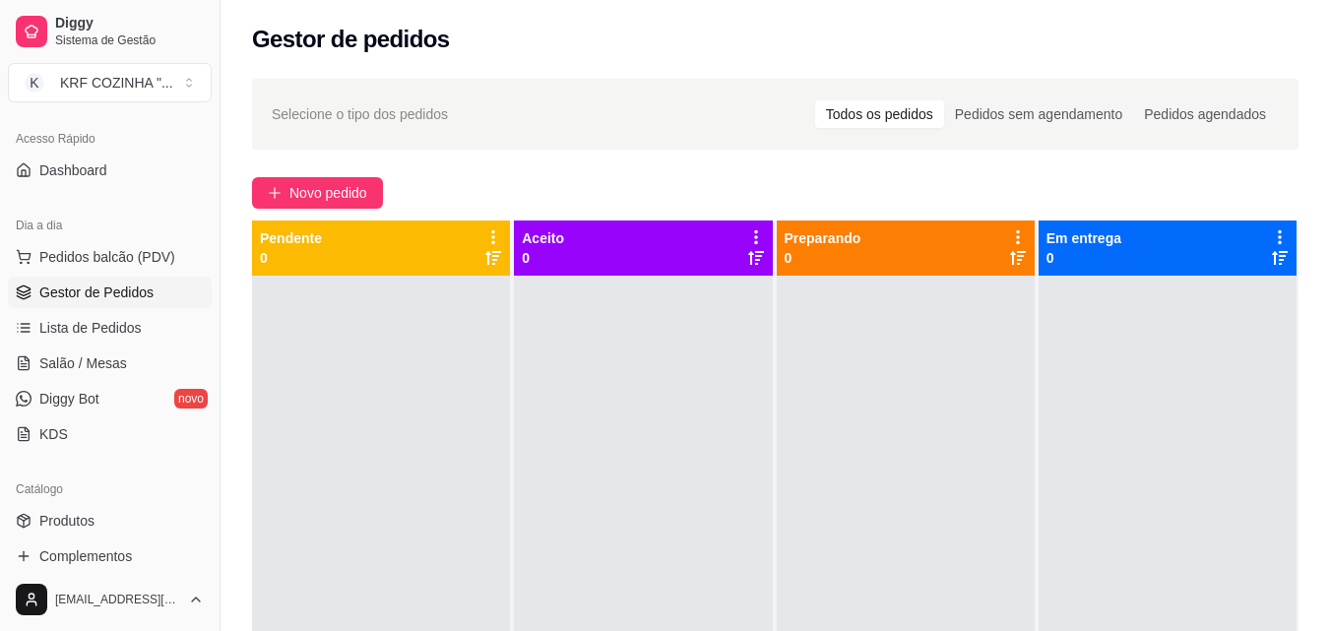
scroll to position [394, 0]
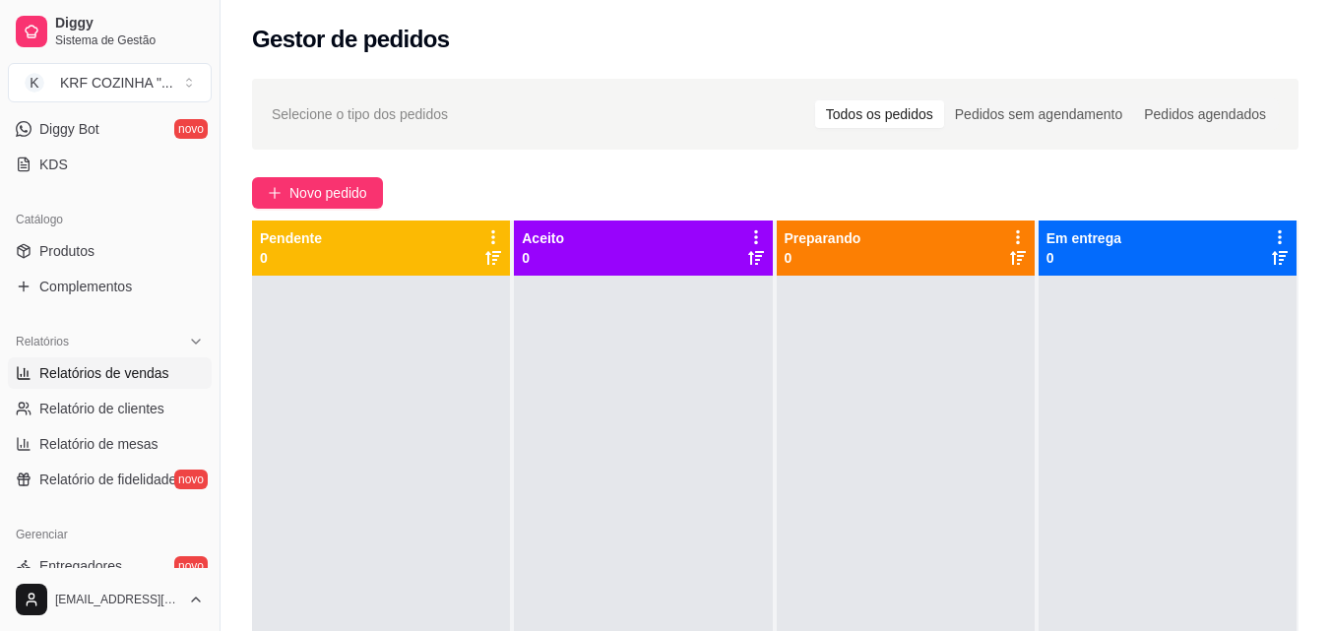
click at [122, 366] on span "Relatórios de vendas" at bounding box center [104, 373] width 130 height 20
select select "ALL"
select select "0"
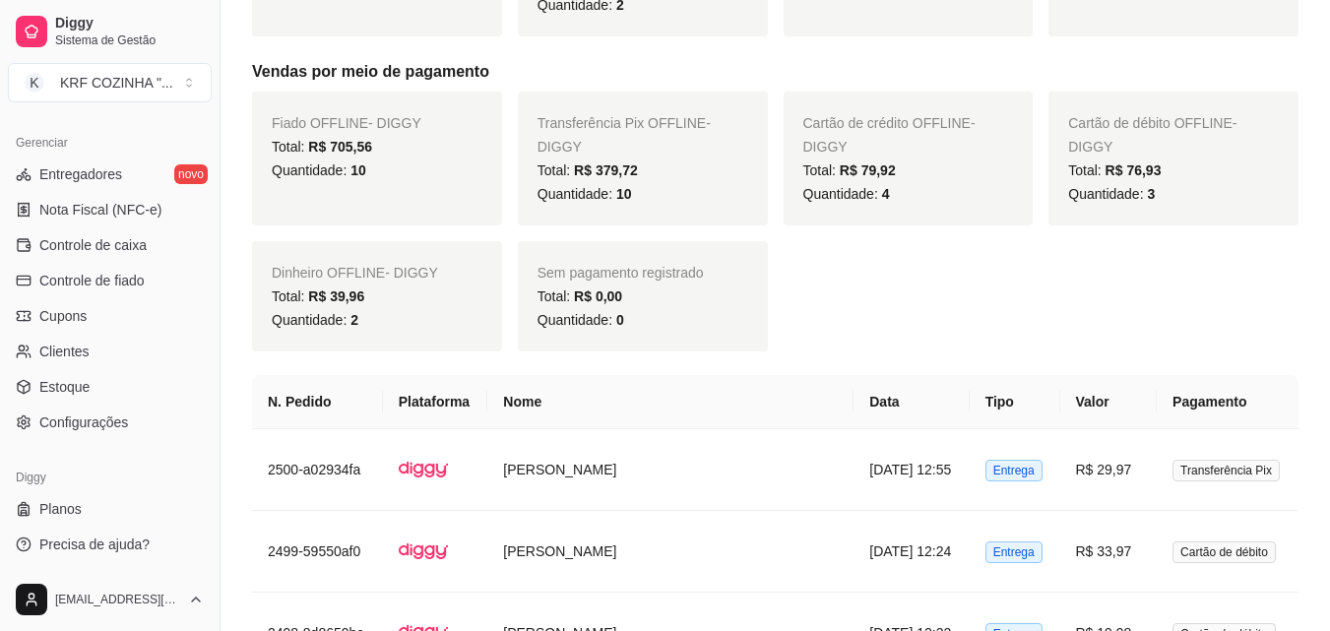
scroll to position [689, 0]
click at [372, 172] on div "Quantidade: 10" at bounding box center [377, 169] width 211 height 24
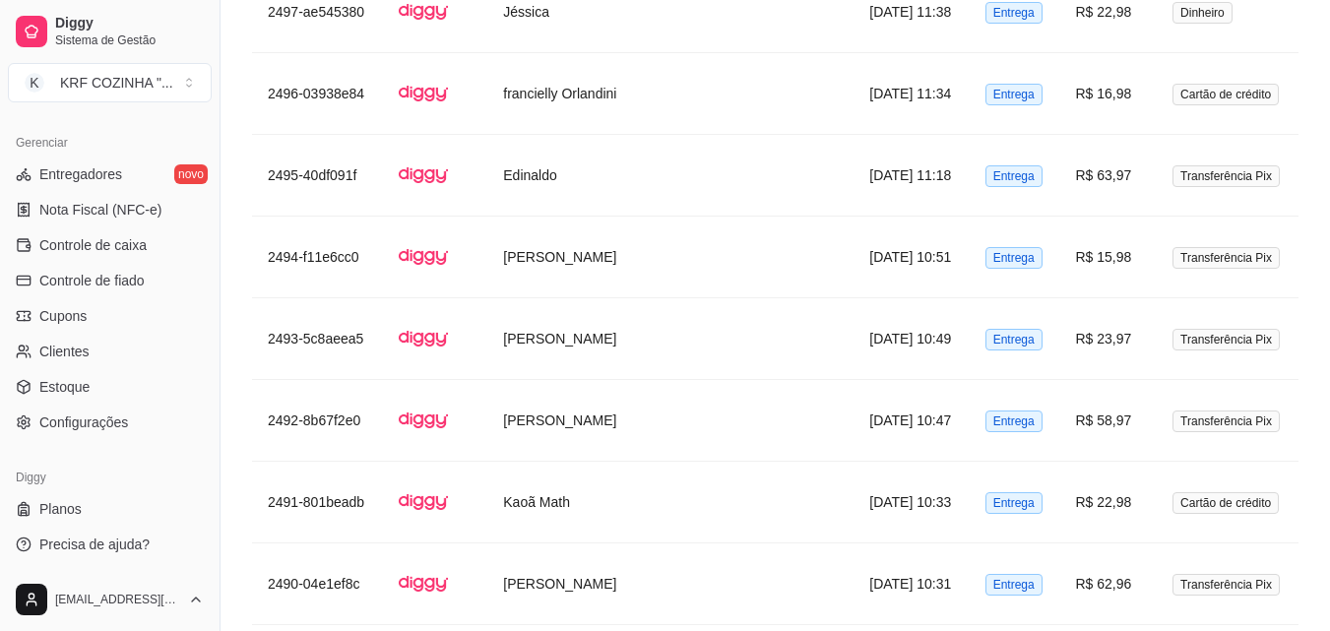
scroll to position [1467, 0]
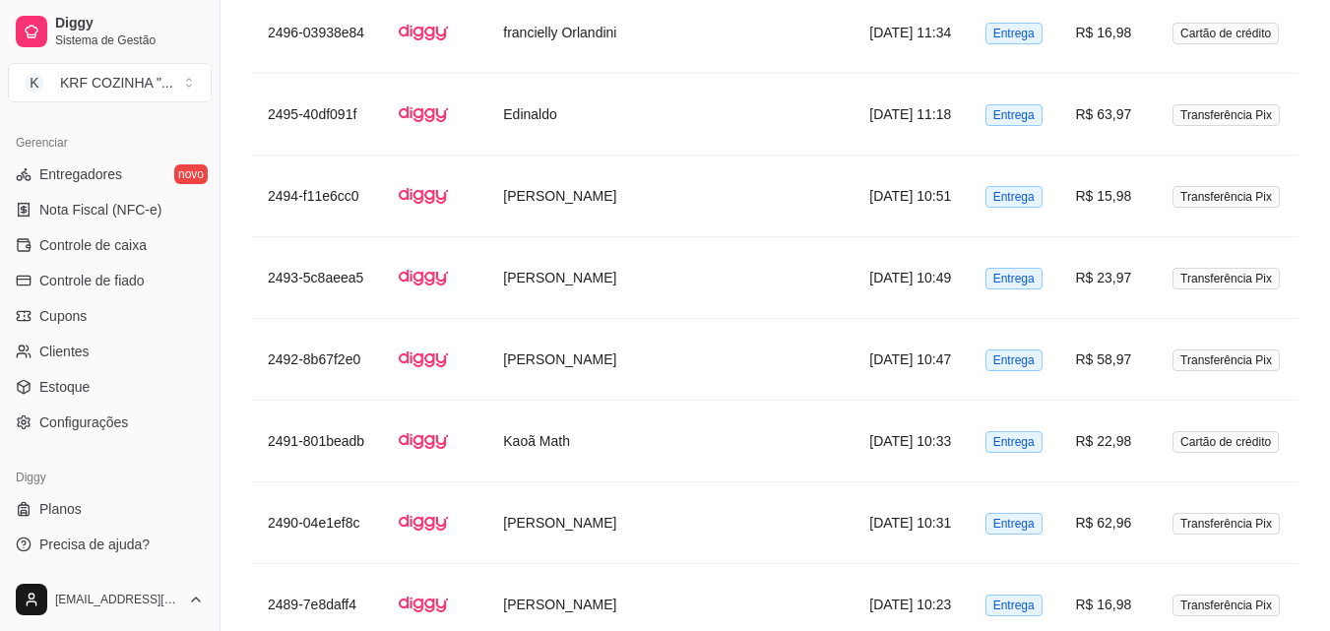
drag, startPoint x: 364, startPoint y: 314, endPoint x: 618, endPoint y: 640, distance: 413.0
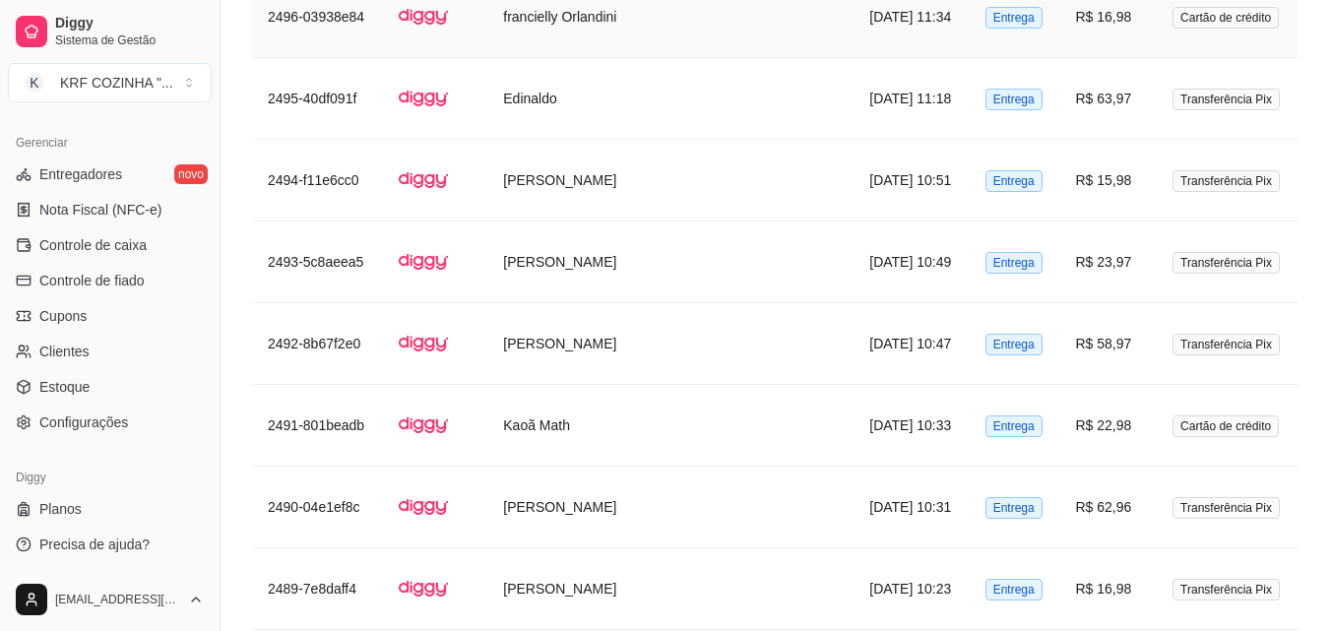
click at [710, 51] on td "francielly Orlandini" at bounding box center [670, 17] width 366 height 82
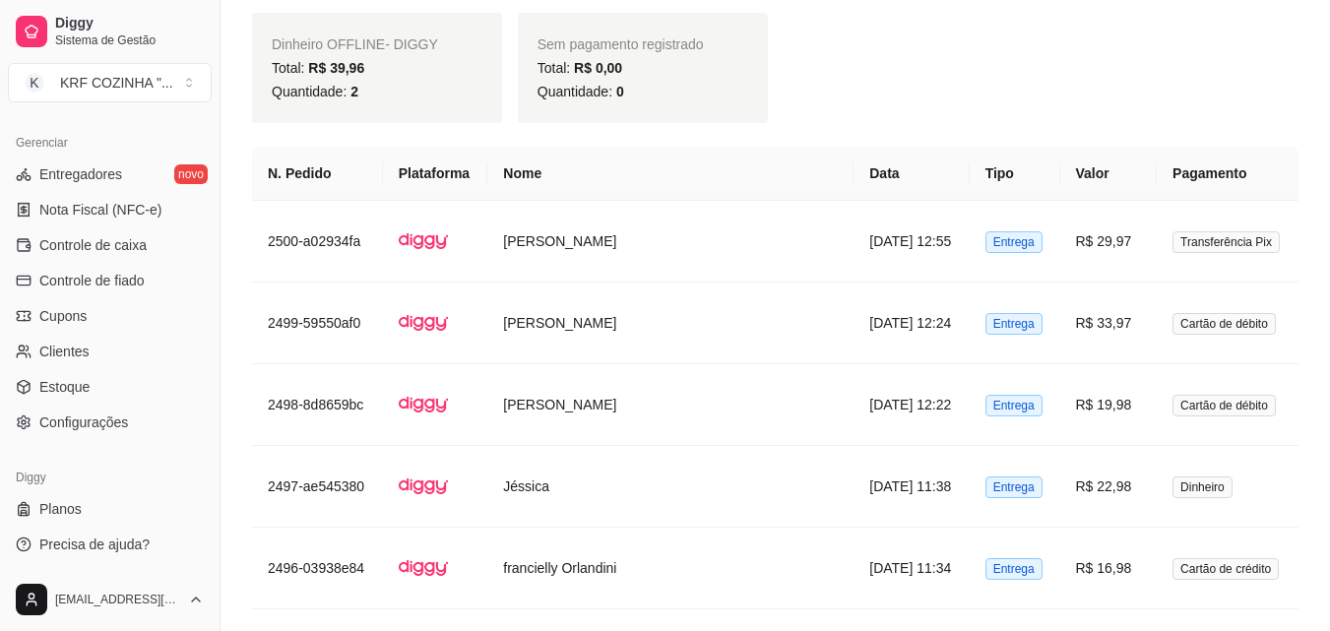
drag, startPoint x: 1260, startPoint y: 57, endPoint x: 708, endPoint y: 114, distance: 555.0
click at [708, 114] on div "Sem pagamento registrado Total: R$ 0,00 Quantidade: 0" at bounding box center [643, 68] width 250 height 110
click at [178, 23] on span "Diggy" at bounding box center [129, 24] width 149 height 18
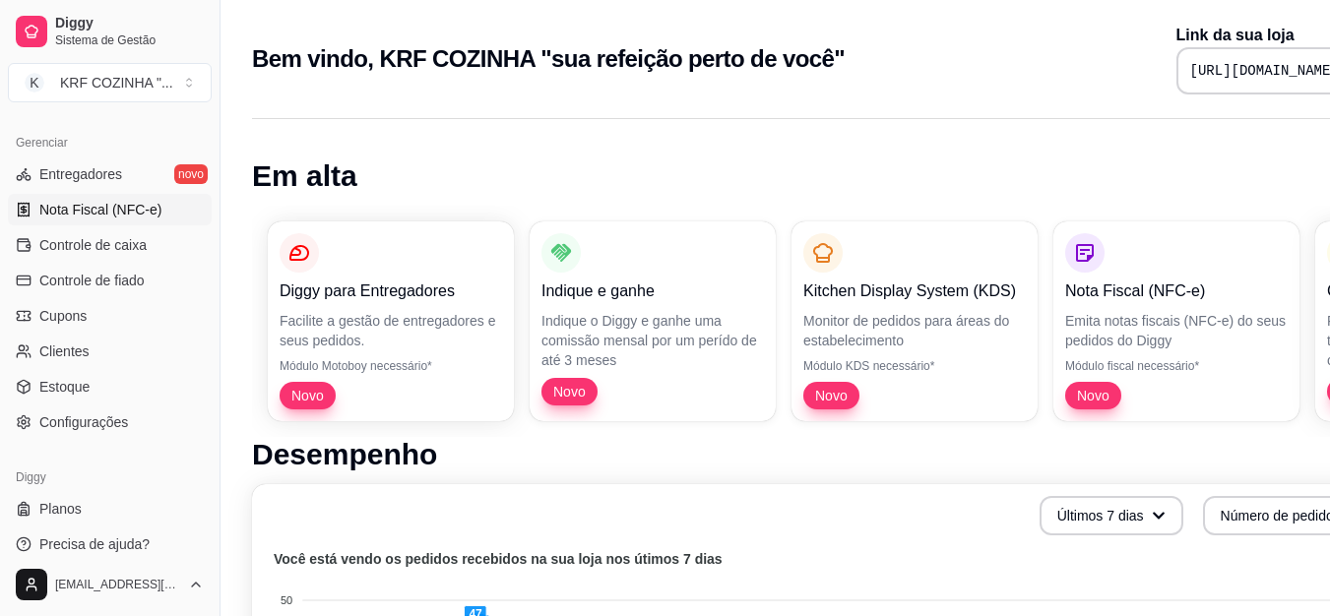
click at [111, 206] on span "Nota Fiscal (NFC-e)" at bounding box center [100, 210] width 122 height 20
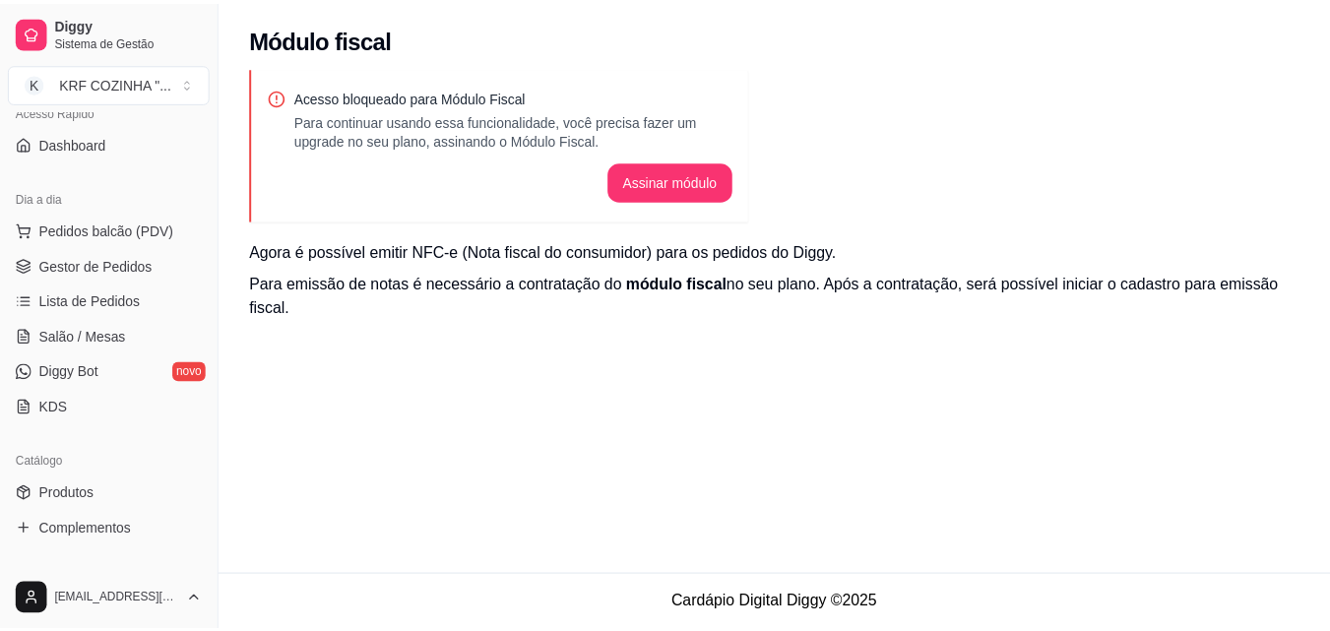
scroll to position [96, 0]
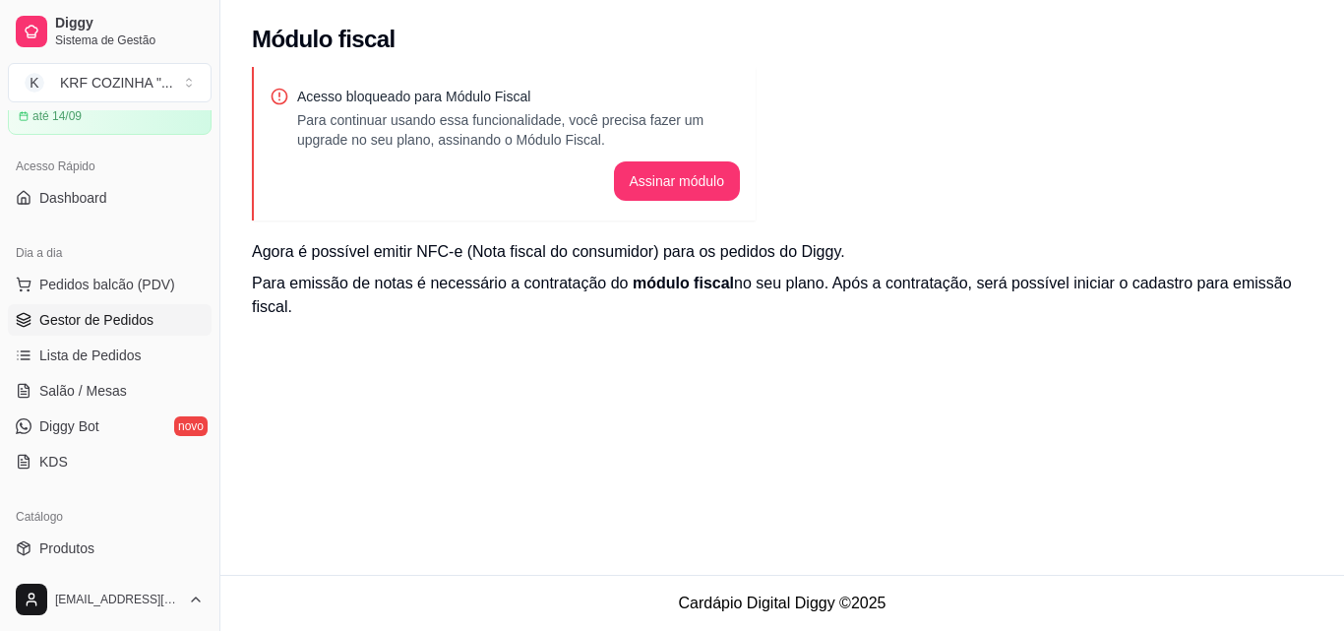
click at [122, 318] on span "Gestor de Pedidos" at bounding box center [96, 320] width 114 height 20
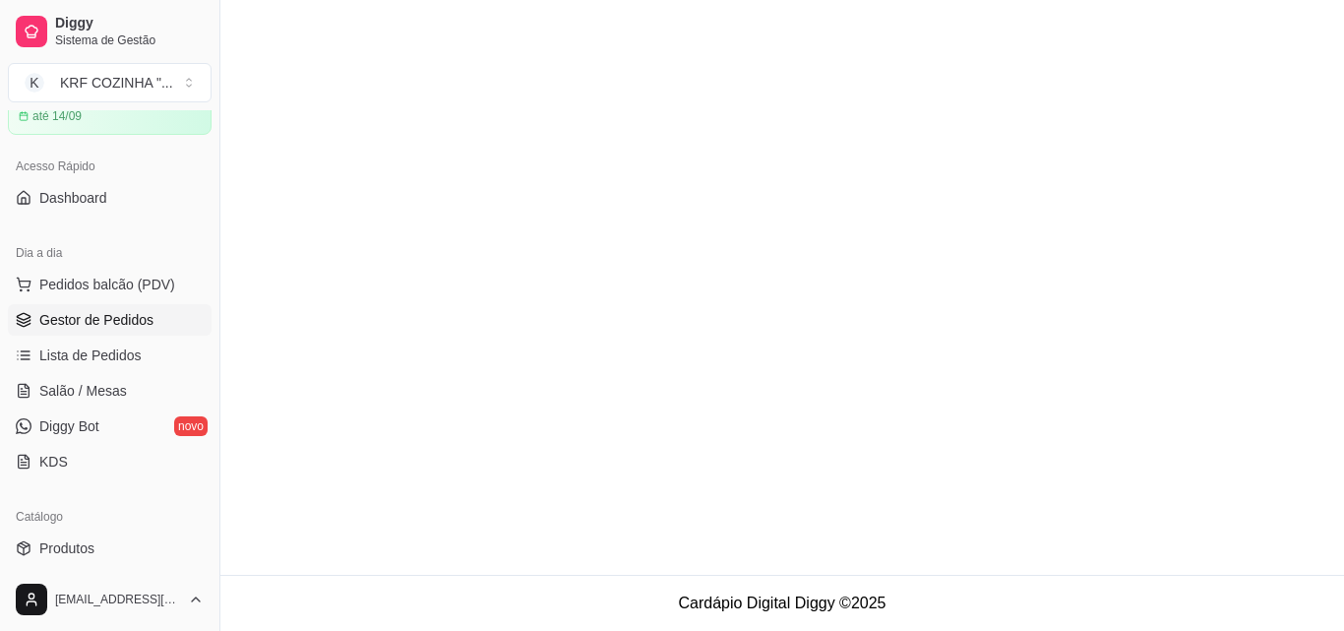
click at [122, 318] on span "Gestor de Pedidos" at bounding box center [96, 320] width 114 height 20
